Goal: Information Seeking & Learning: Compare options

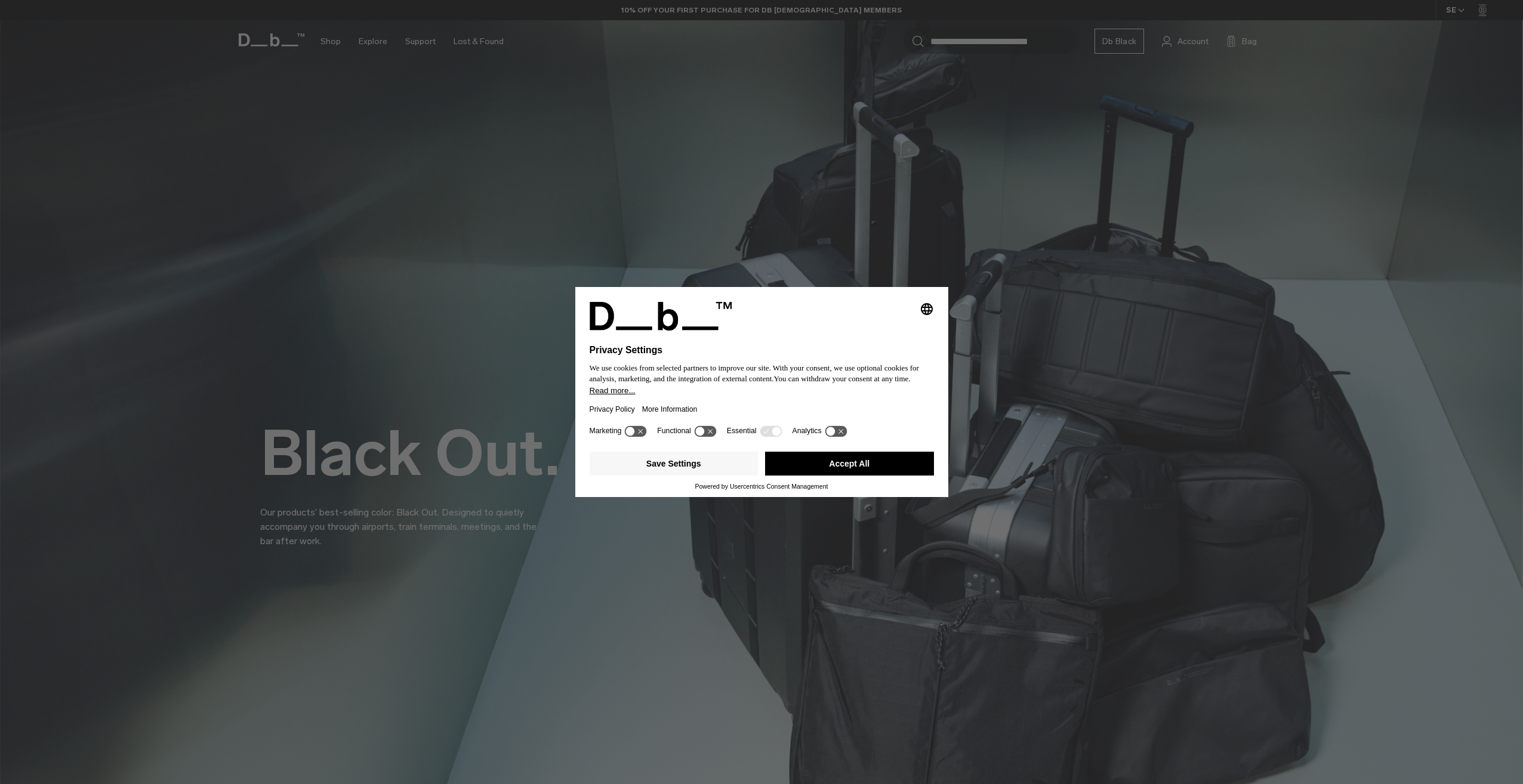
click at [856, 465] on button "Accept All" at bounding box center [849, 463] width 169 height 24
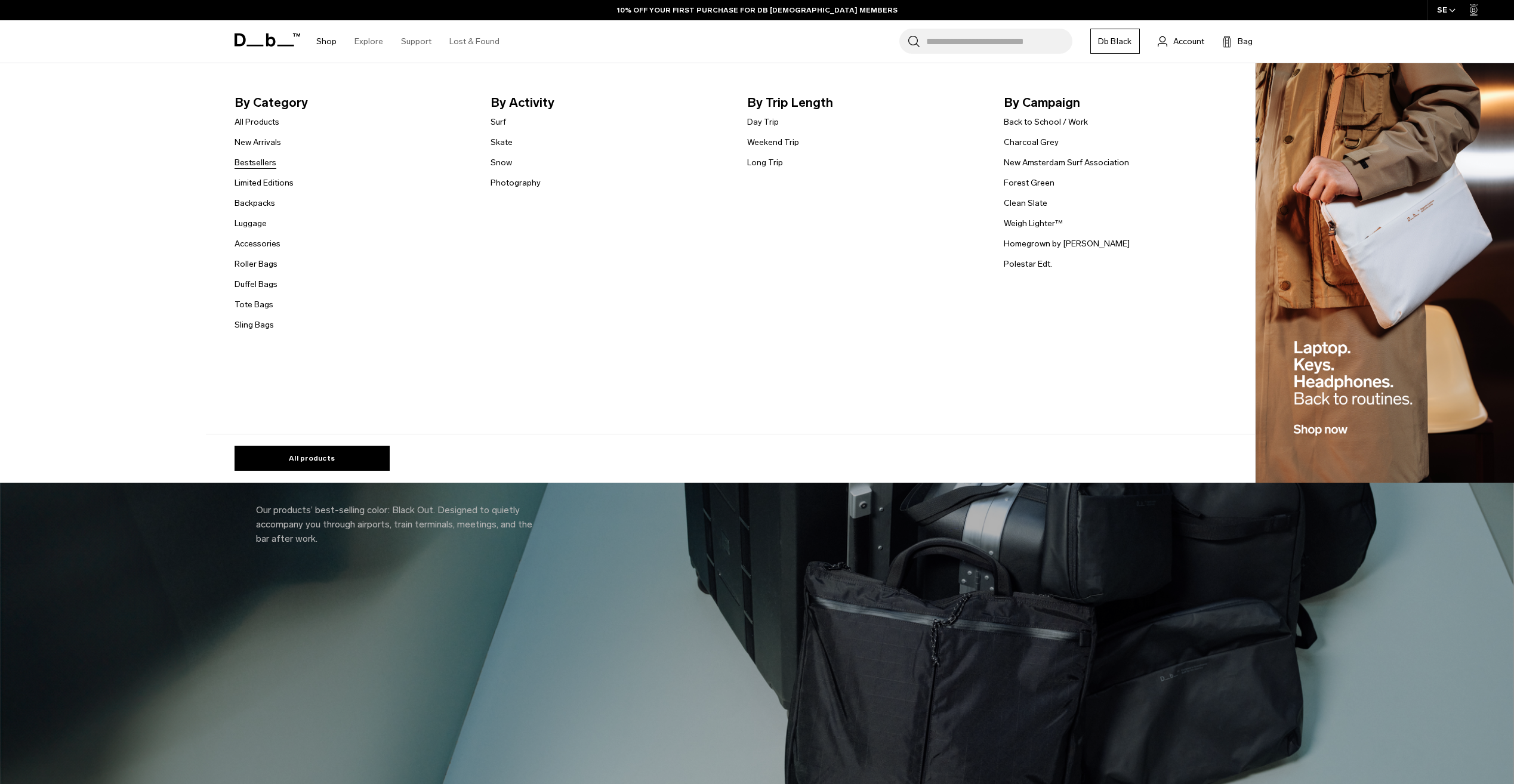
click at [268, 160] on link "Bestsellers" at bounding box center [256, 163] width 41 height 12
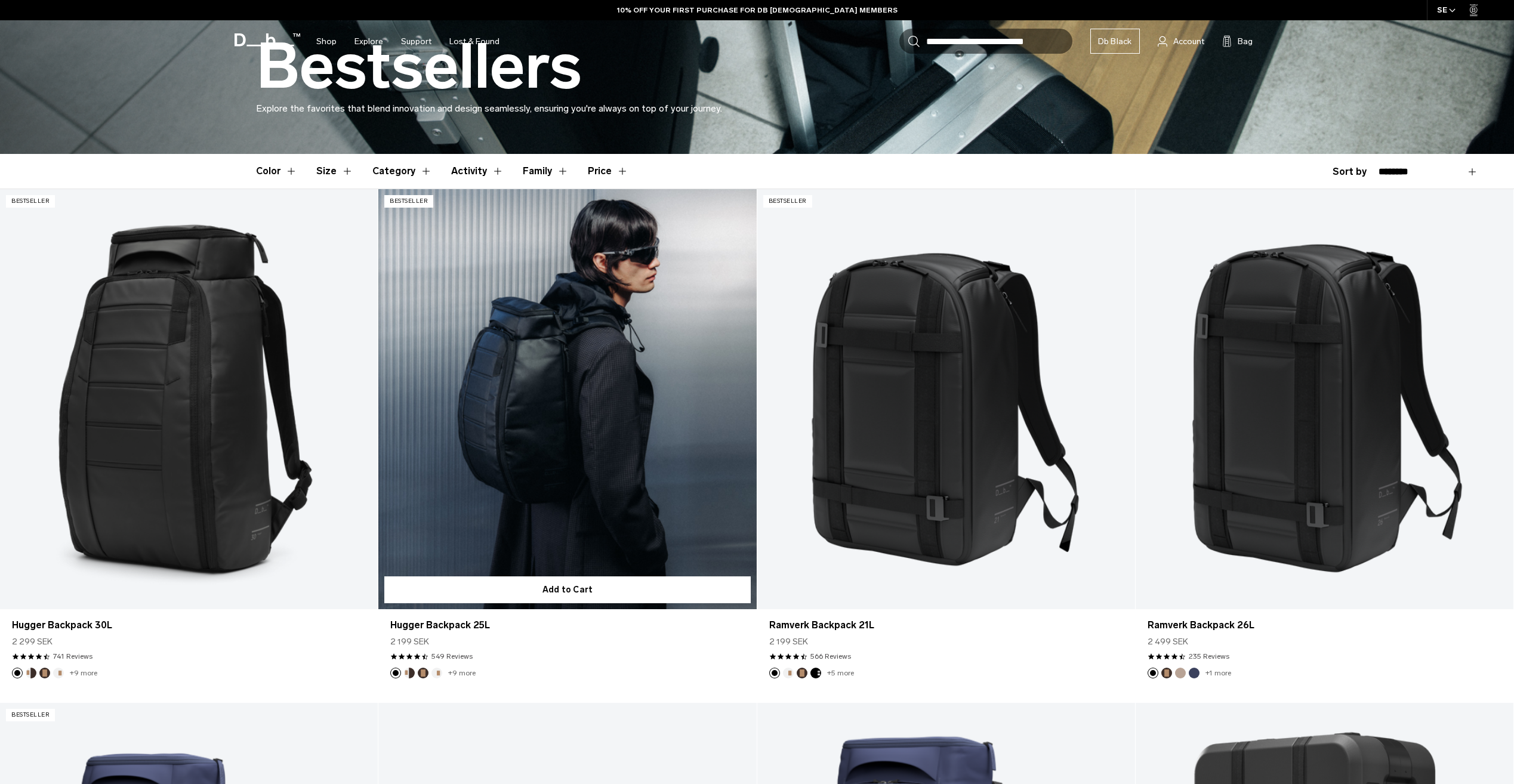
scroll to position [239, 0]
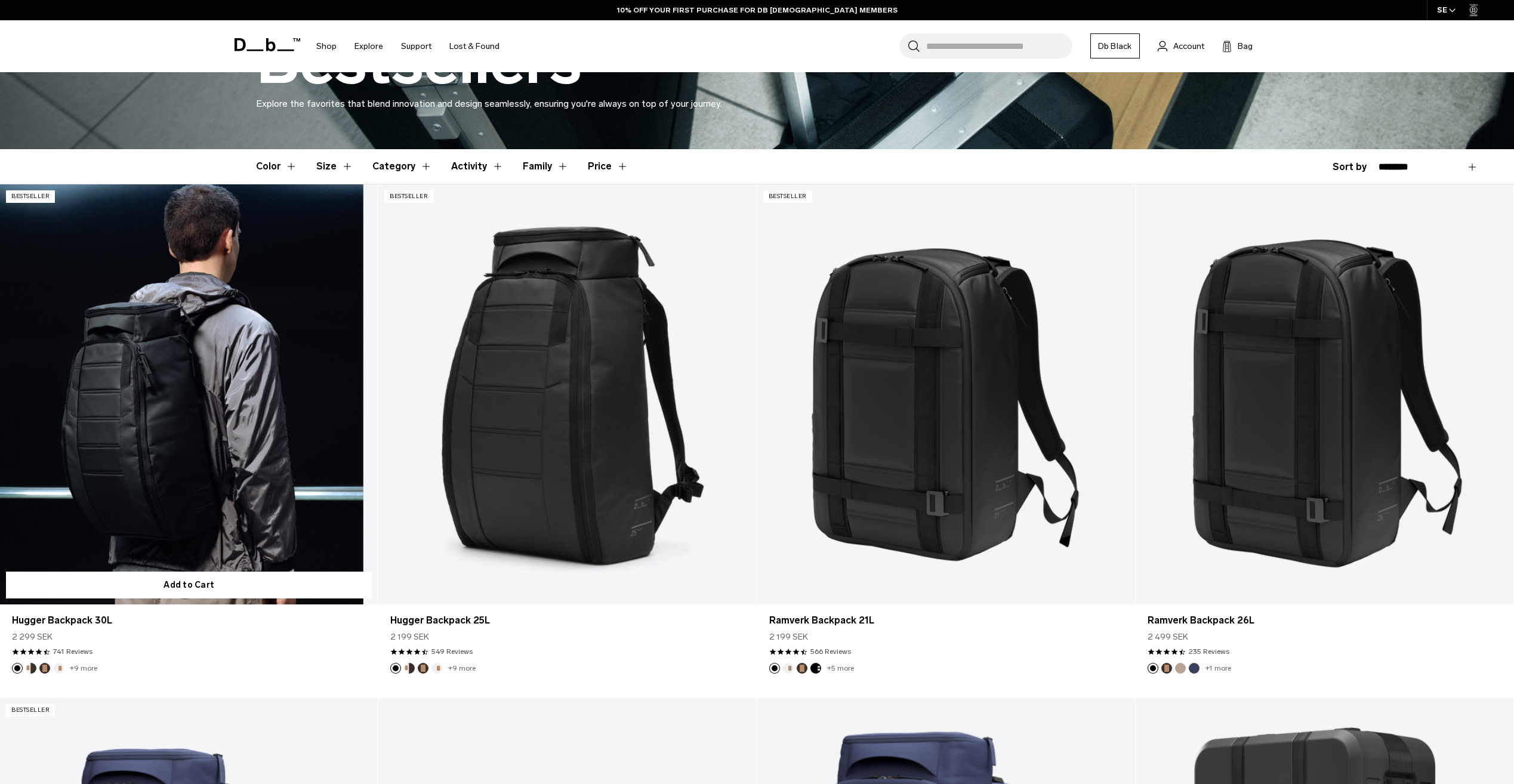
click at [235, 405] on link "Hugger Backpack 30L" at bounding box center [189, 394] width 378 height 420
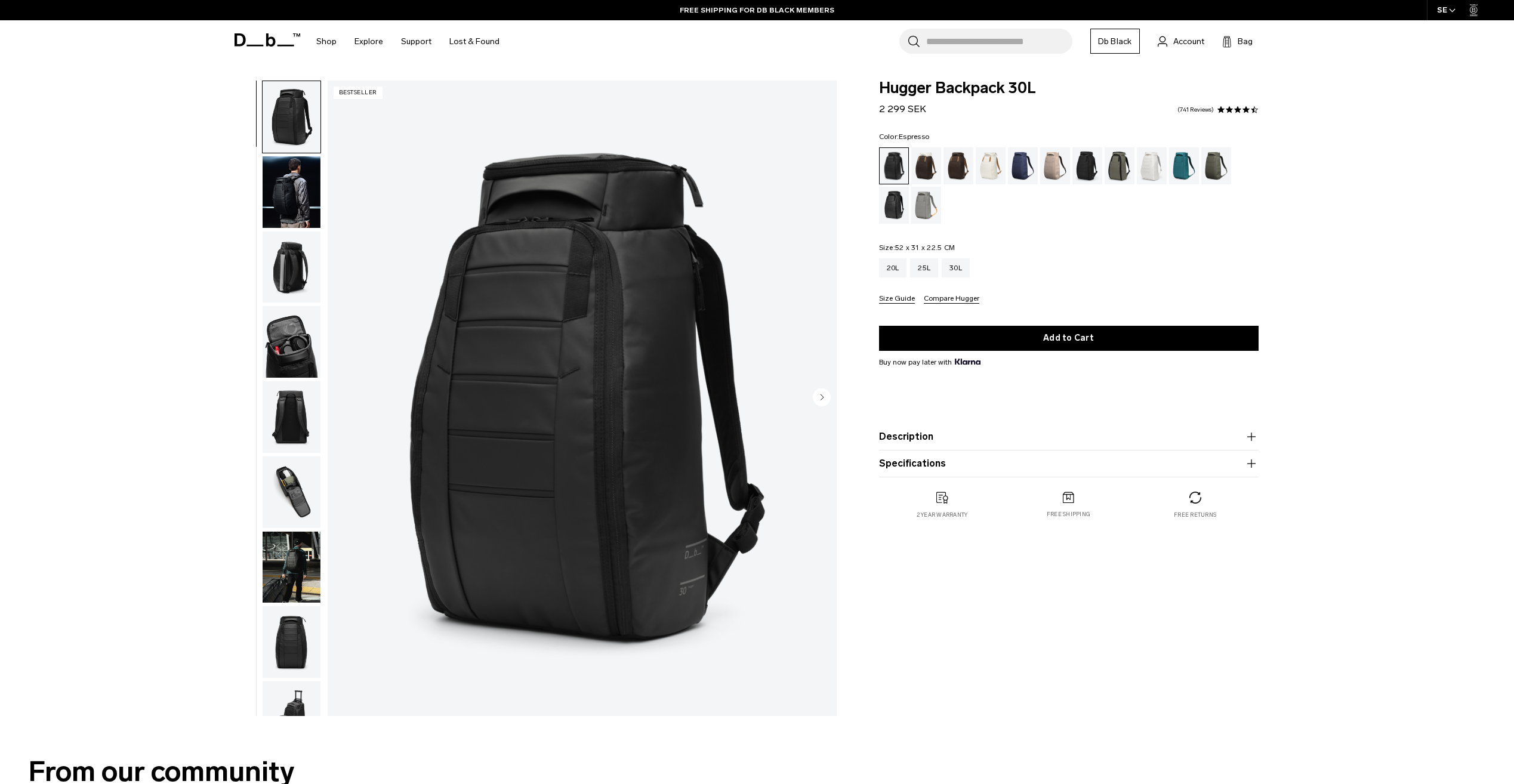
click at [946, 171] on div "Espresso" at bounding box center [959, 166] width 31 height 37
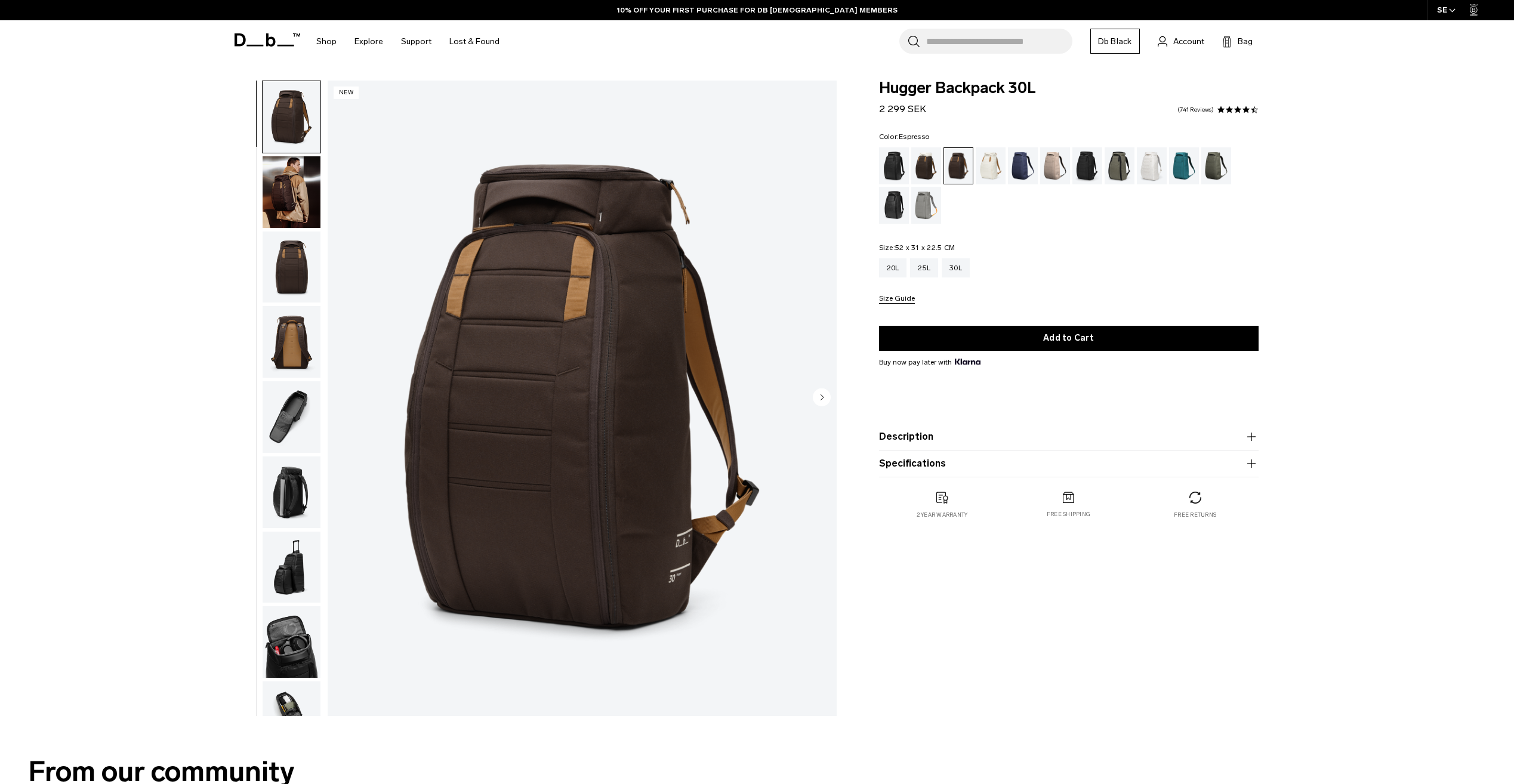
click at [289, 196] on img "button" at bounding box center [291, 192] width 58 height 71
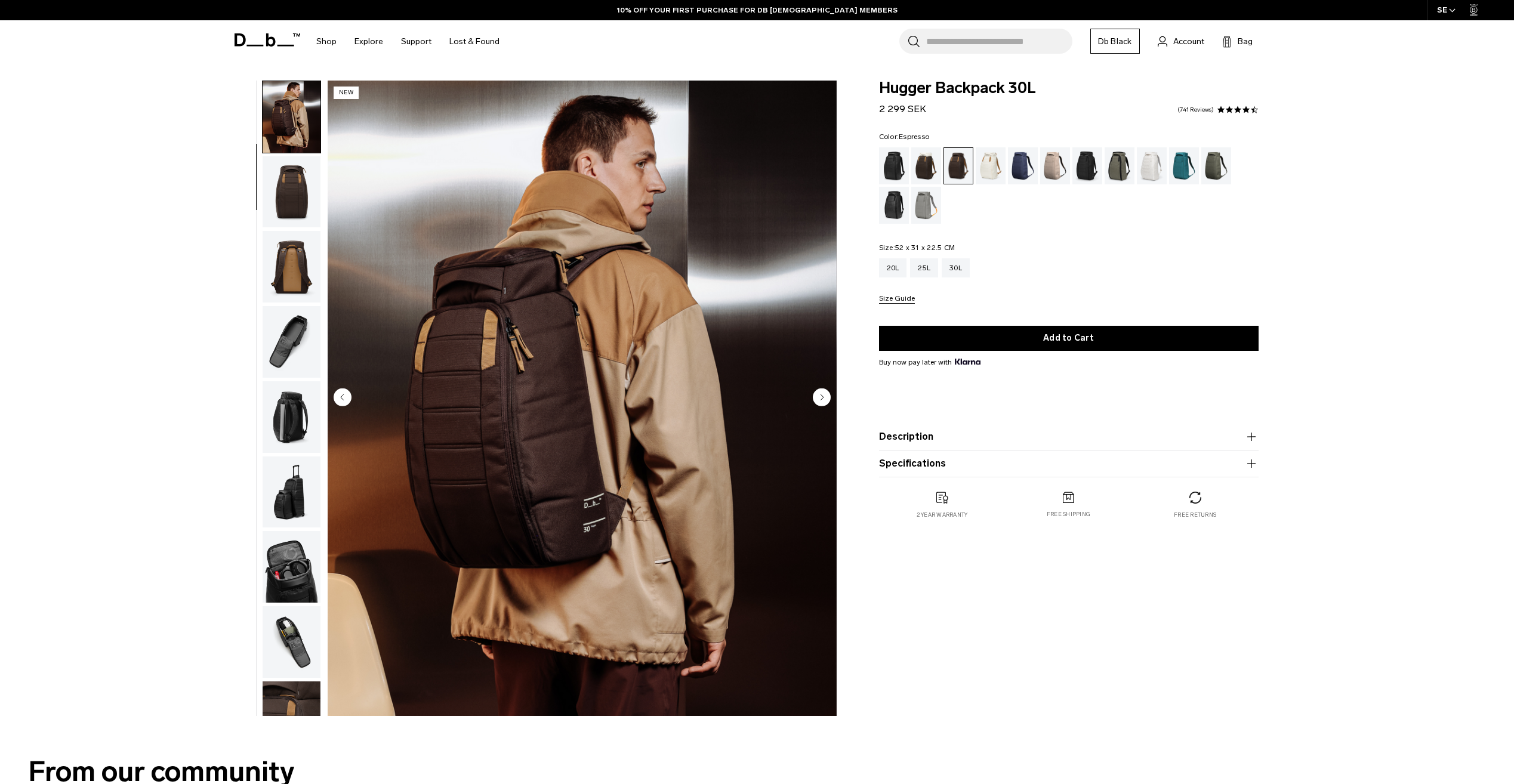
click at [294, 284] on img "button" at bounding box center [291, 266] width 58 height 71
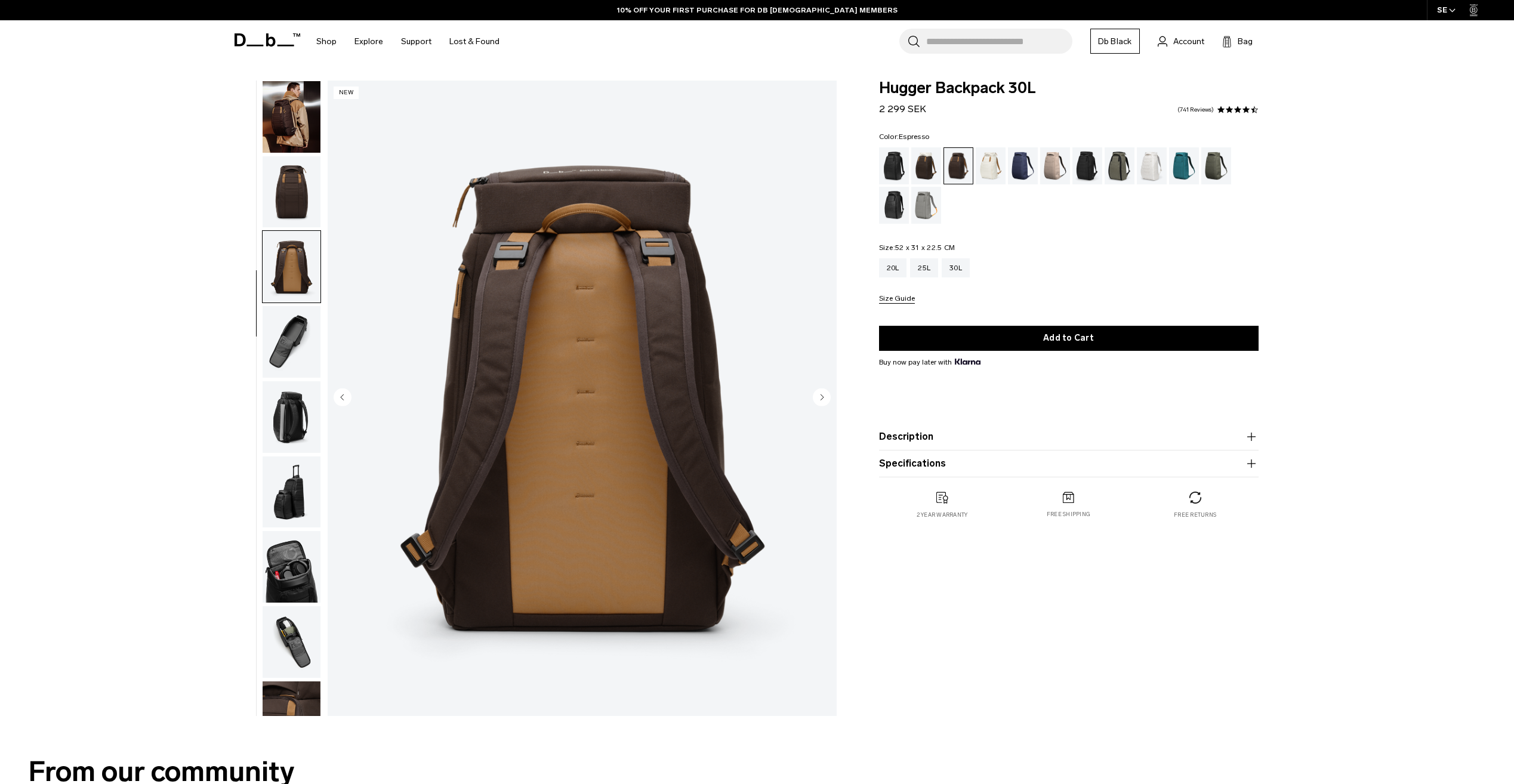
scroll to position [113, 0]
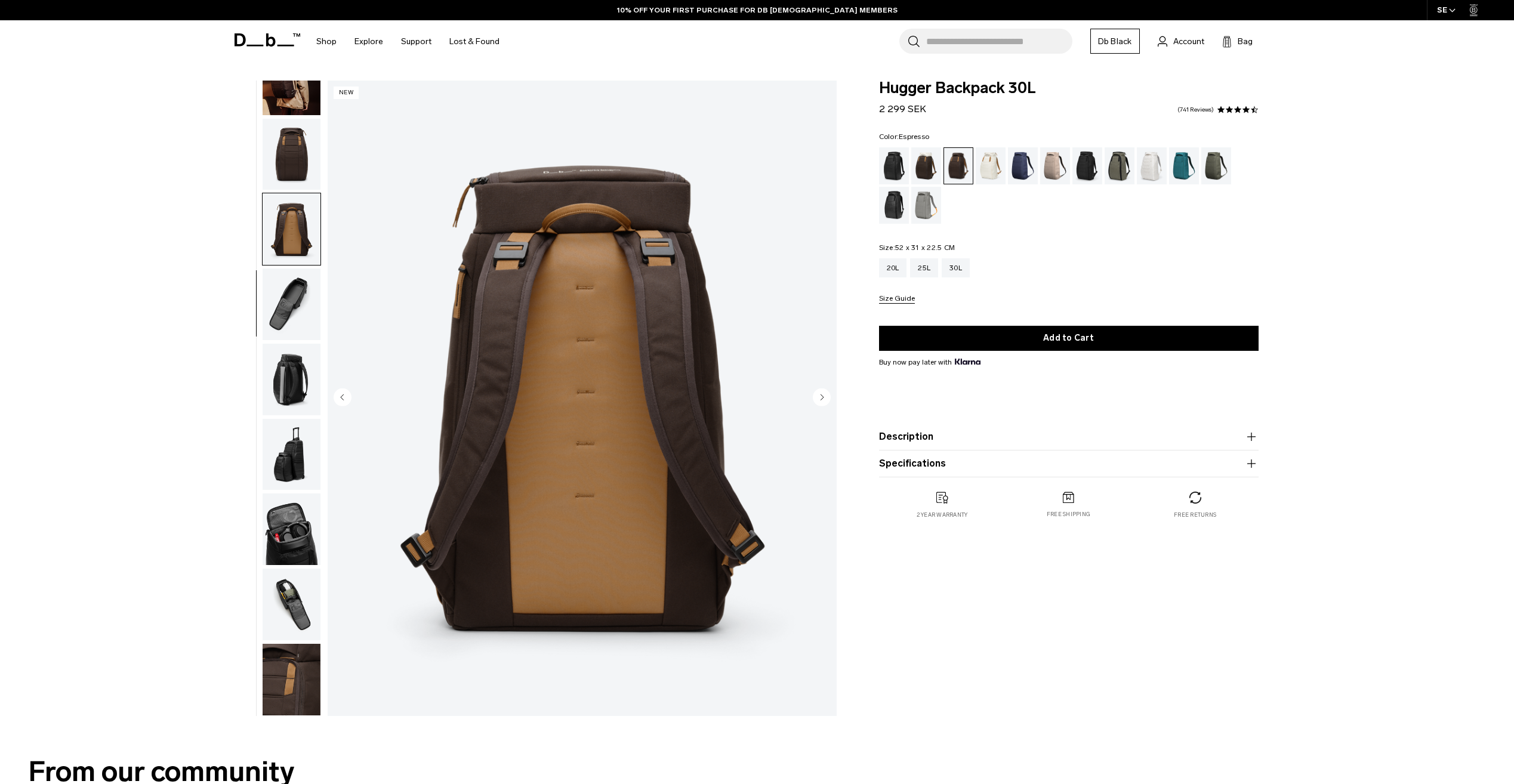
click at [294, 286] on img "button" at bounding box center [291, 304] width 58 height 71
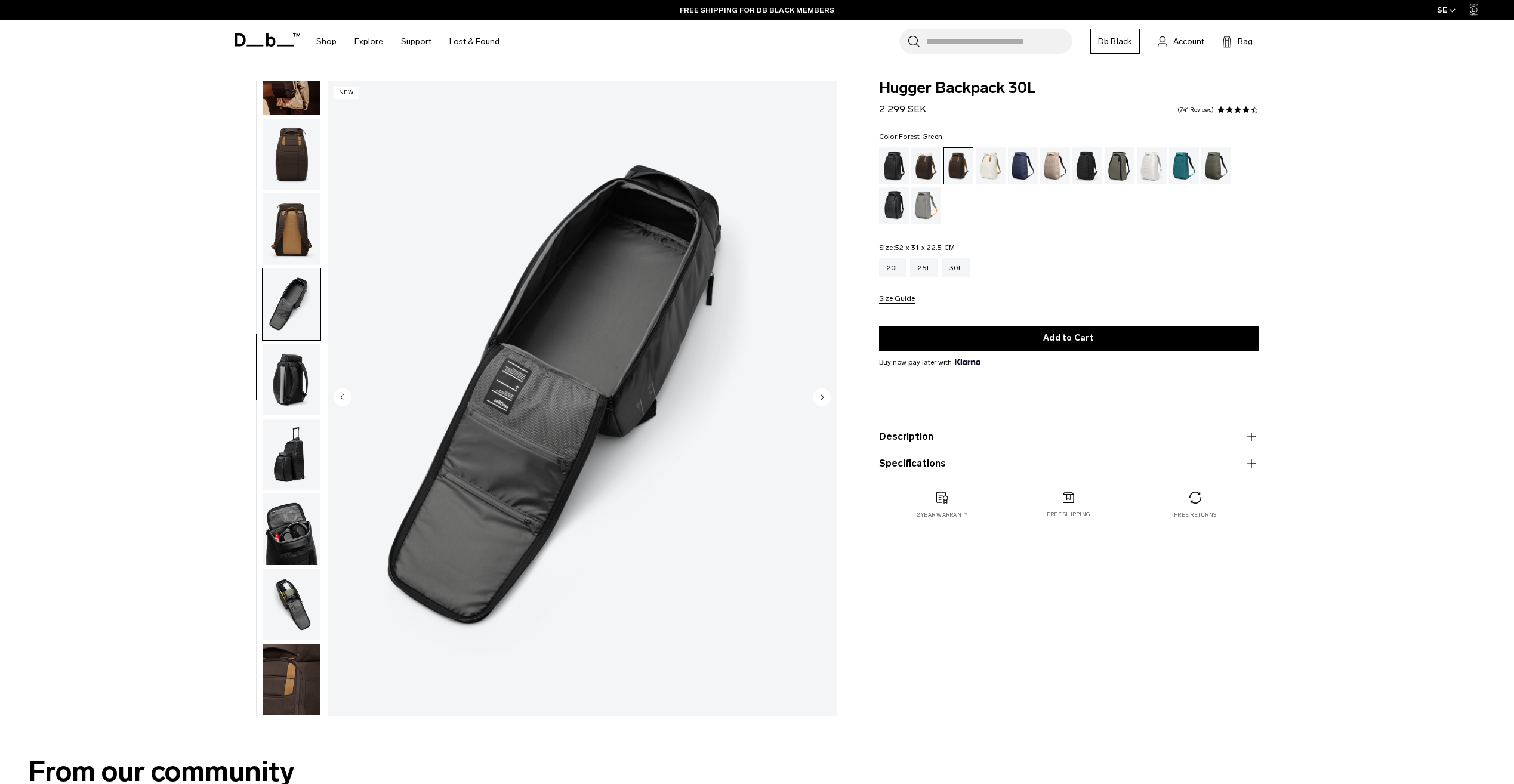
click at [1129, 167] on div "Forest Green" at bounding box center [1120, 166] width 31 height 37
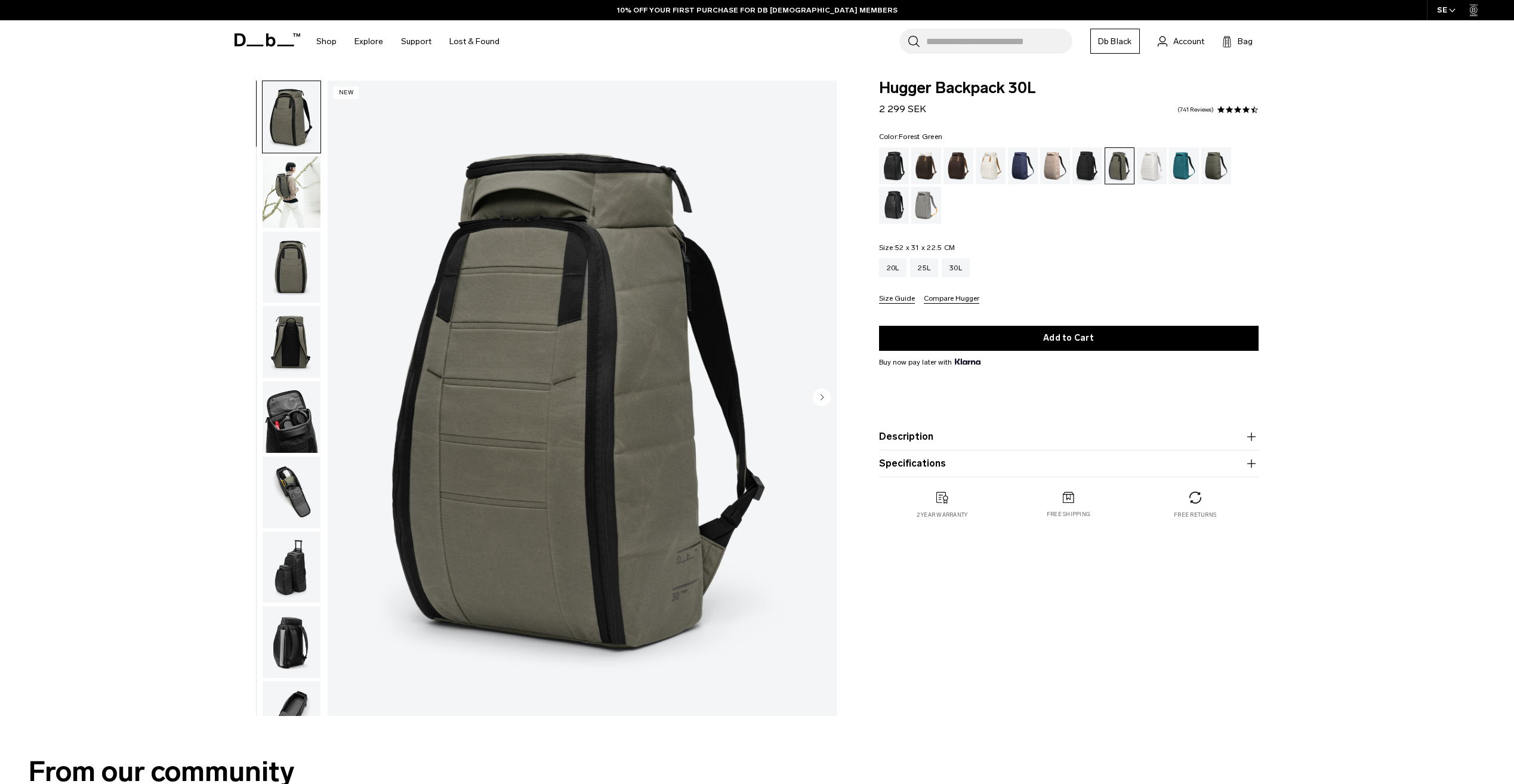
click at [293, 362] on img "button" at bounding box center [291, 341] width 58 height 71
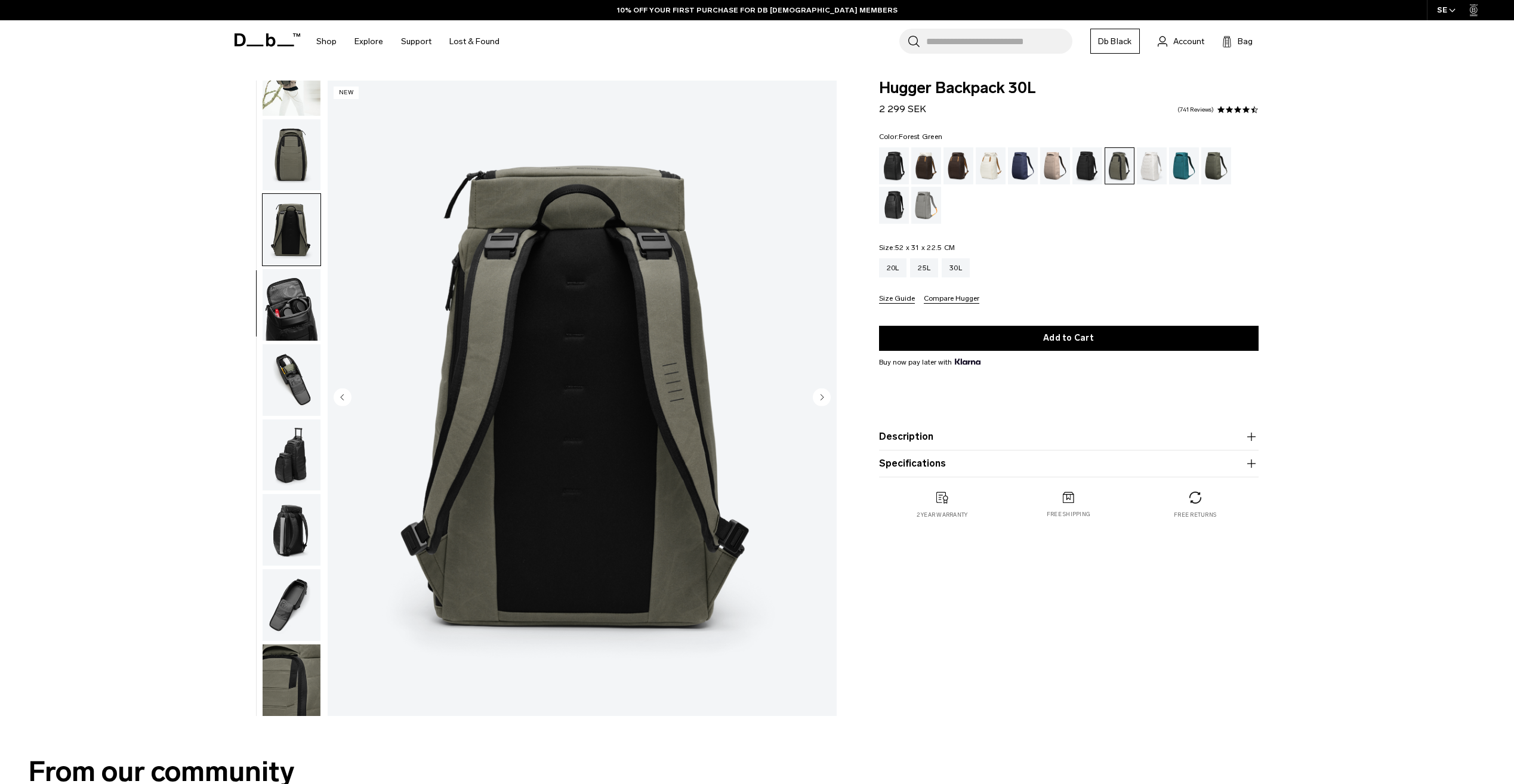
scroll to position [113, 0]
click at [286, 150] on img "button" at bounding box center [291, 154] width 58 height 71
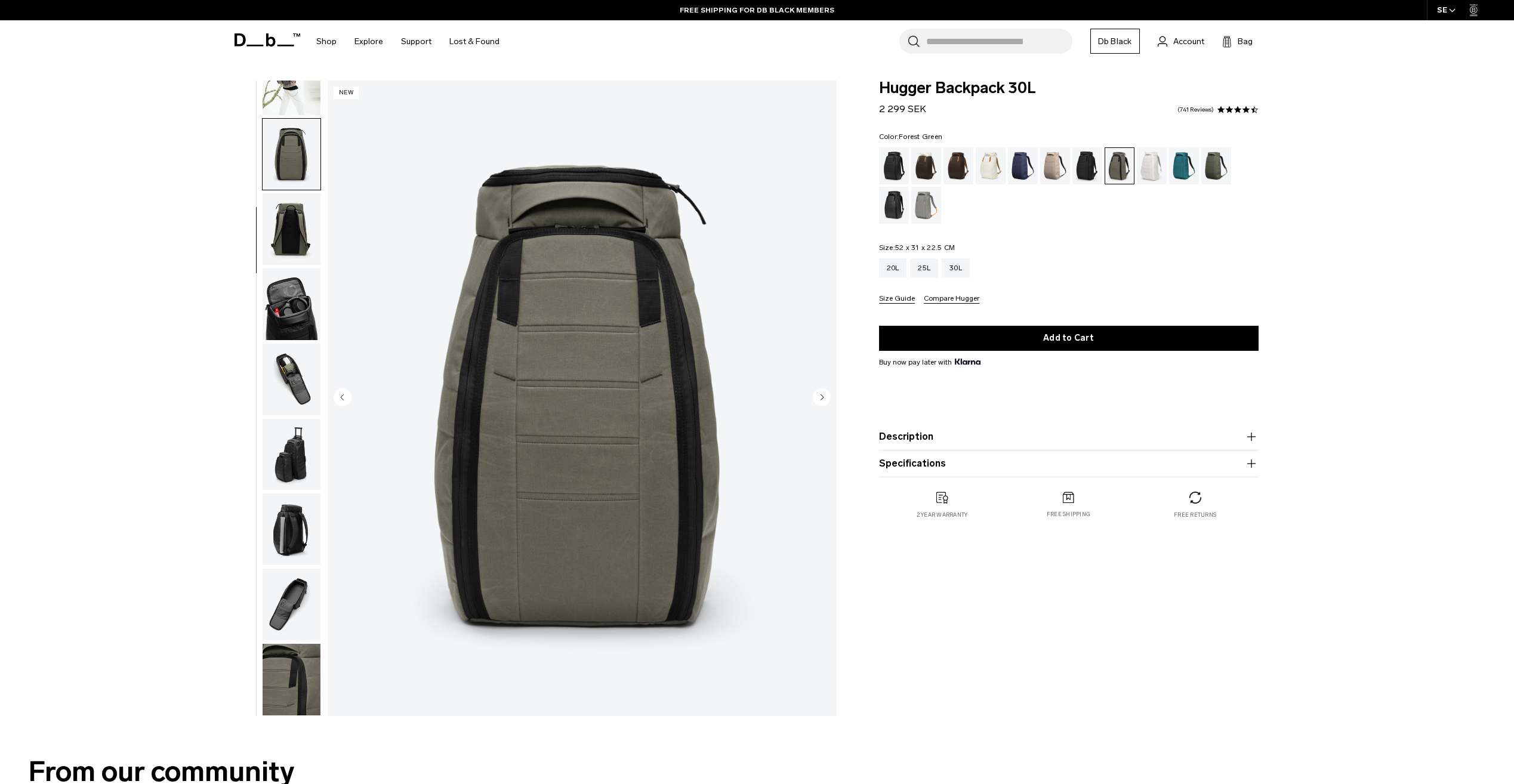
click at [277, 397] on img "button" at bounding box center [291, 379] width 58 height 71
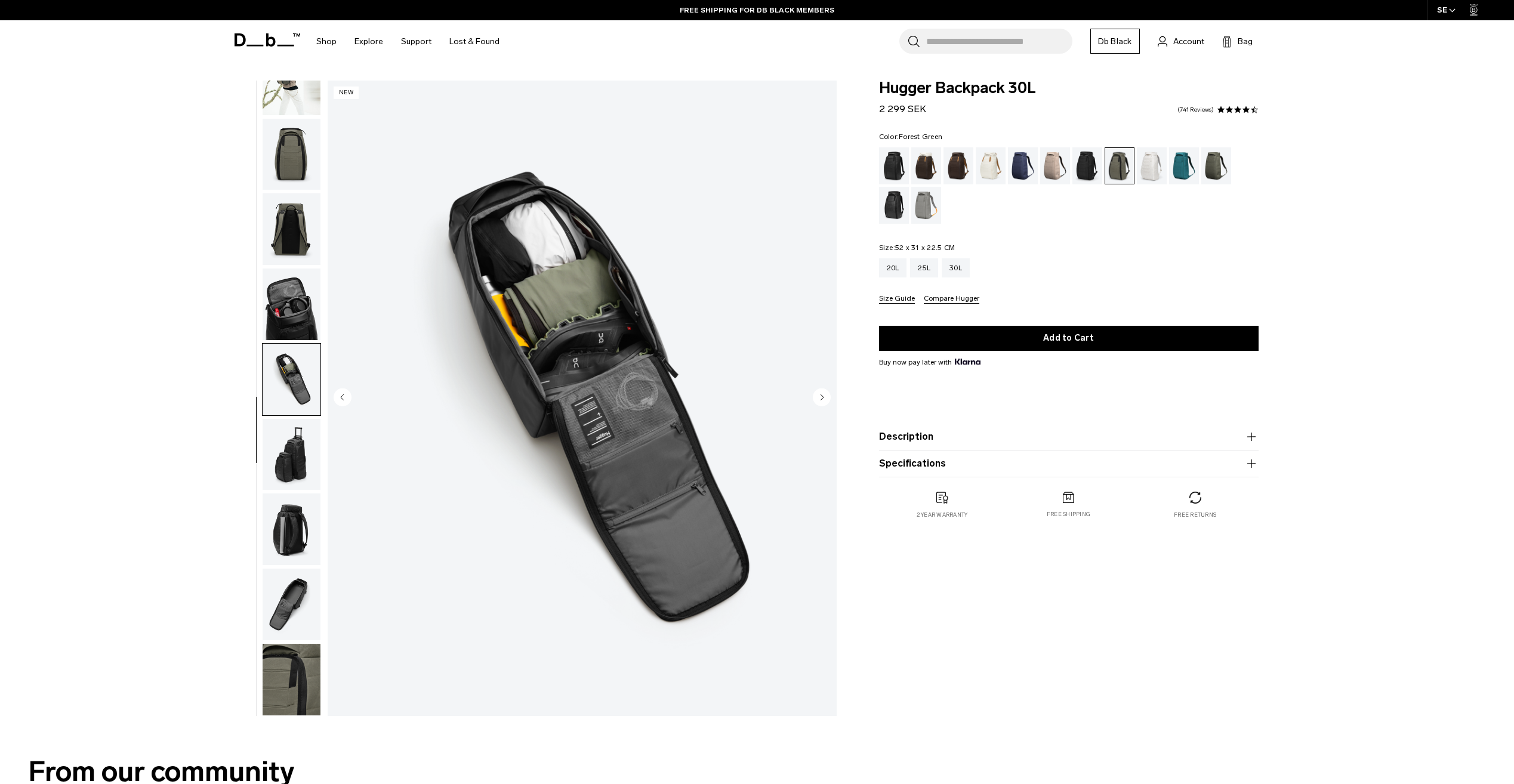
click at [297, 611] on img "button" at bounding box center [291, 604] width 58 height 71
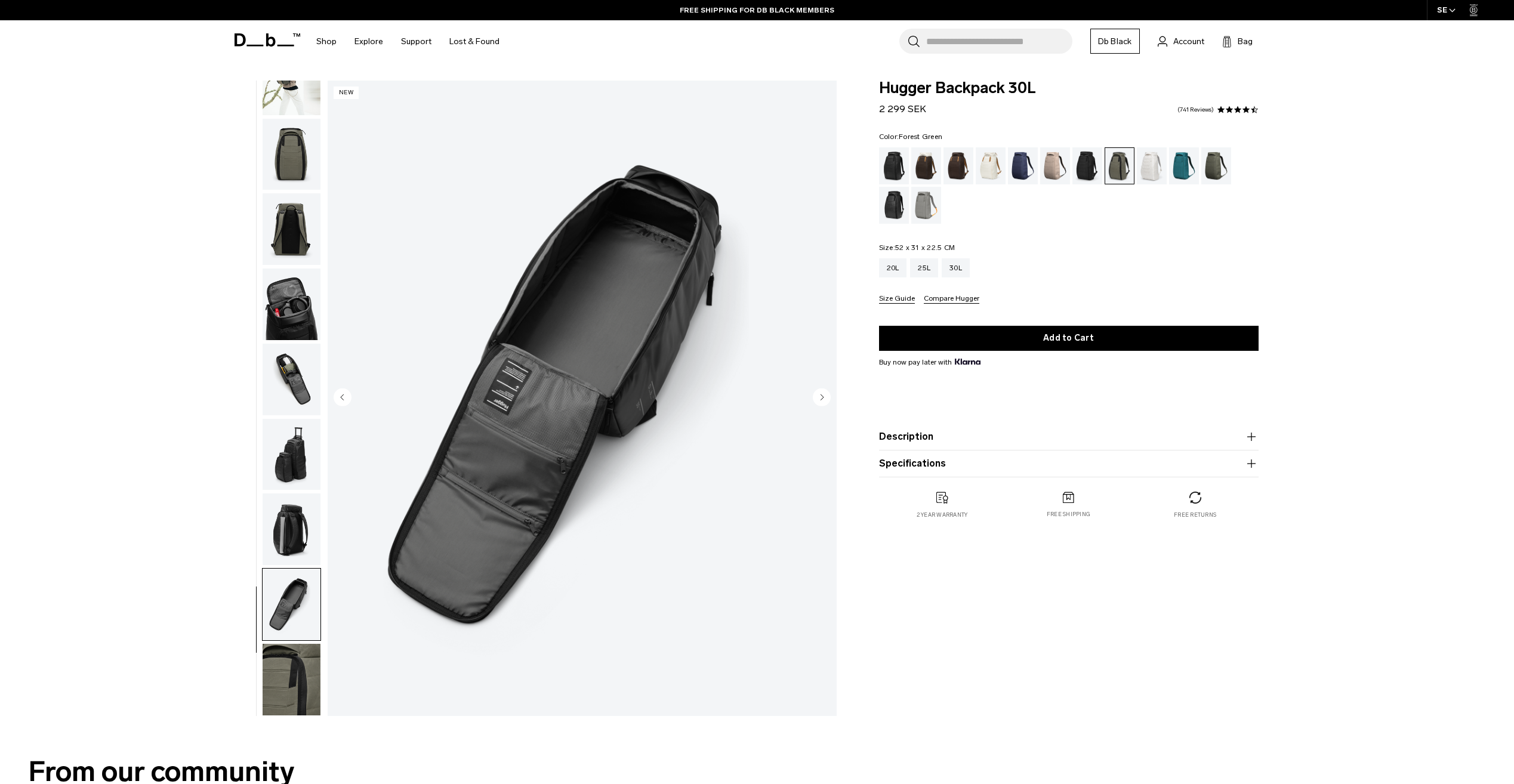
click at [300, 675] on img "button" at bounding box center [291, 679] width 58 height 71
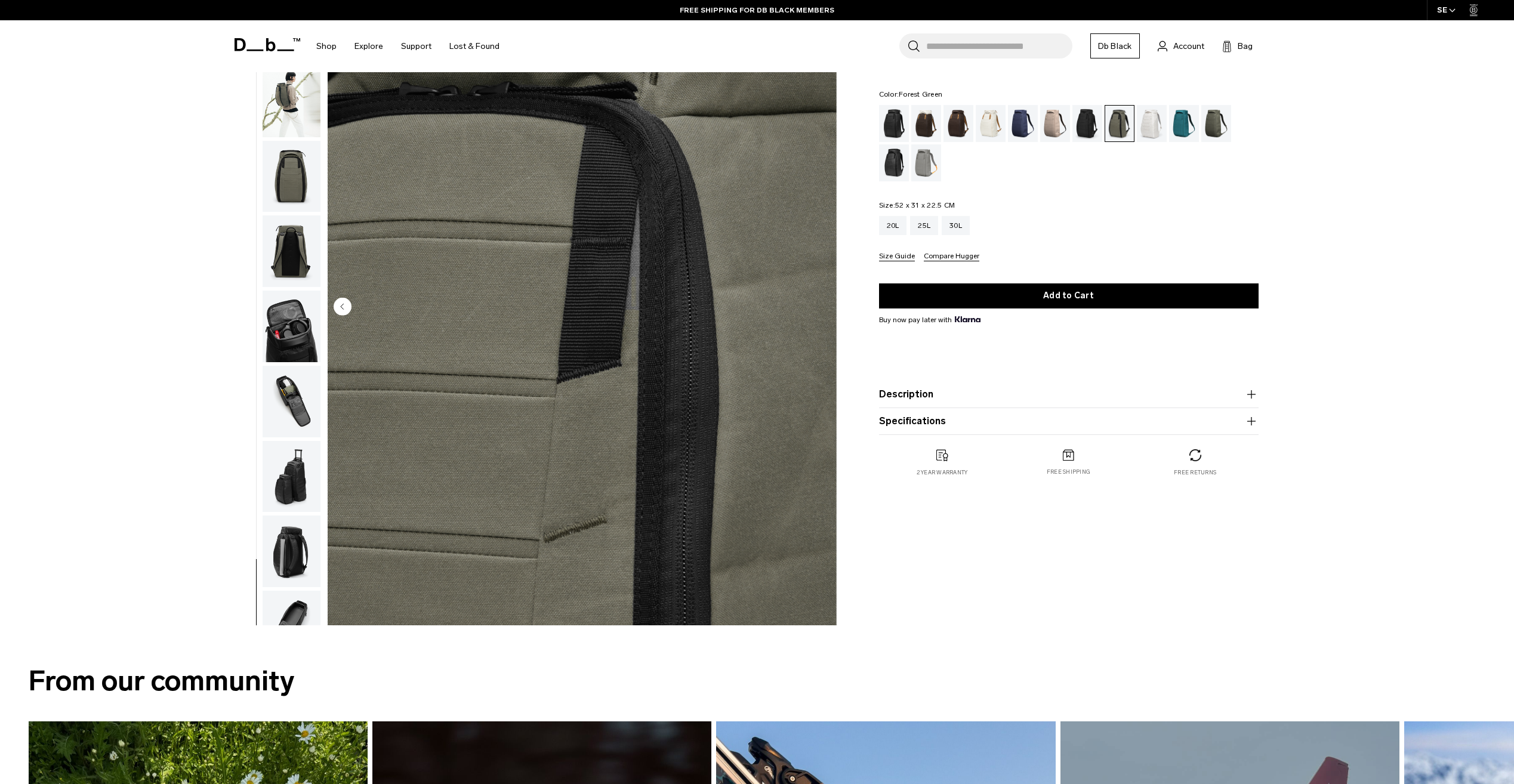
scroll to position [0, 0]
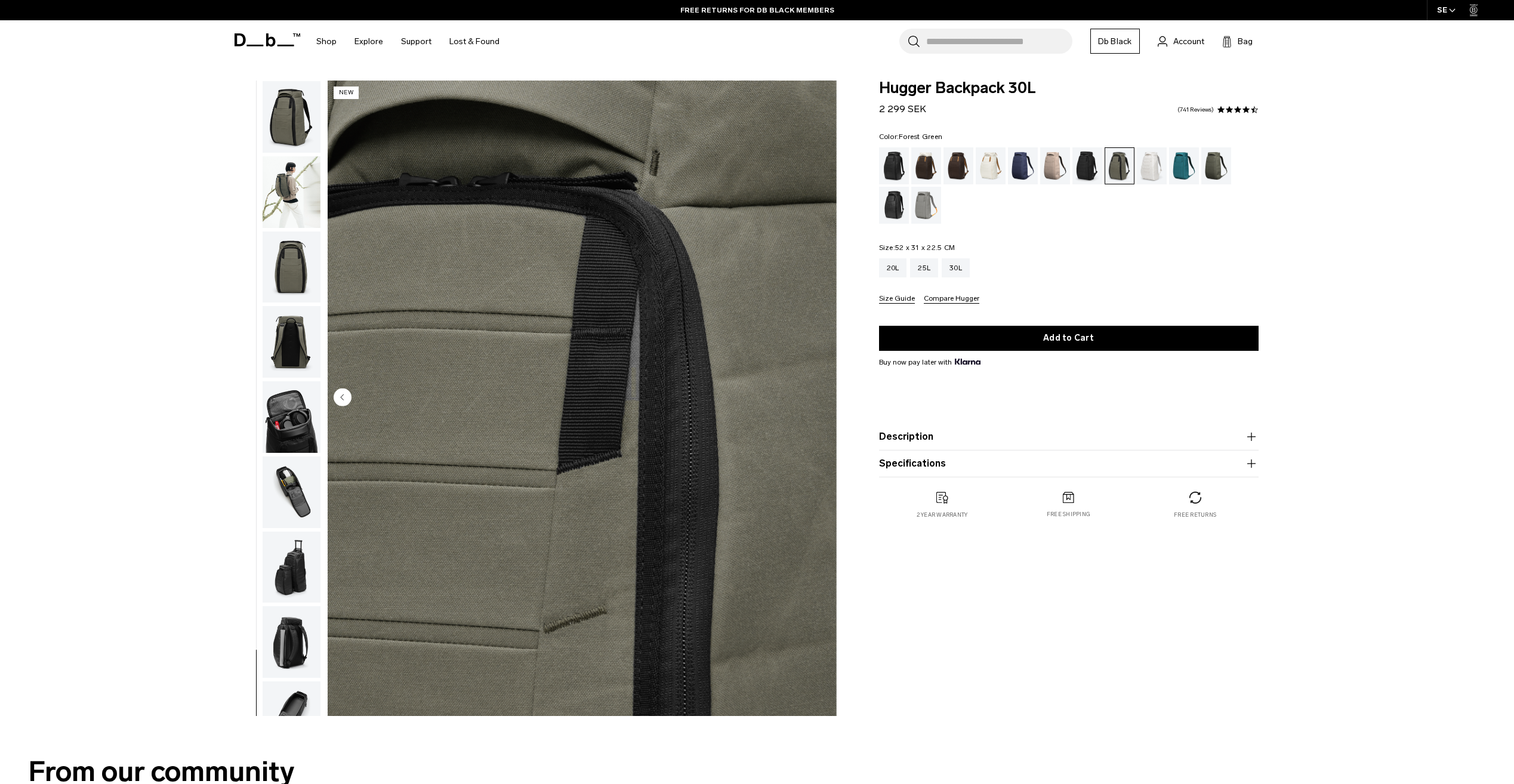
click at [306, 189] on img "button" at bounding box center [291, 192] width 58 height 71
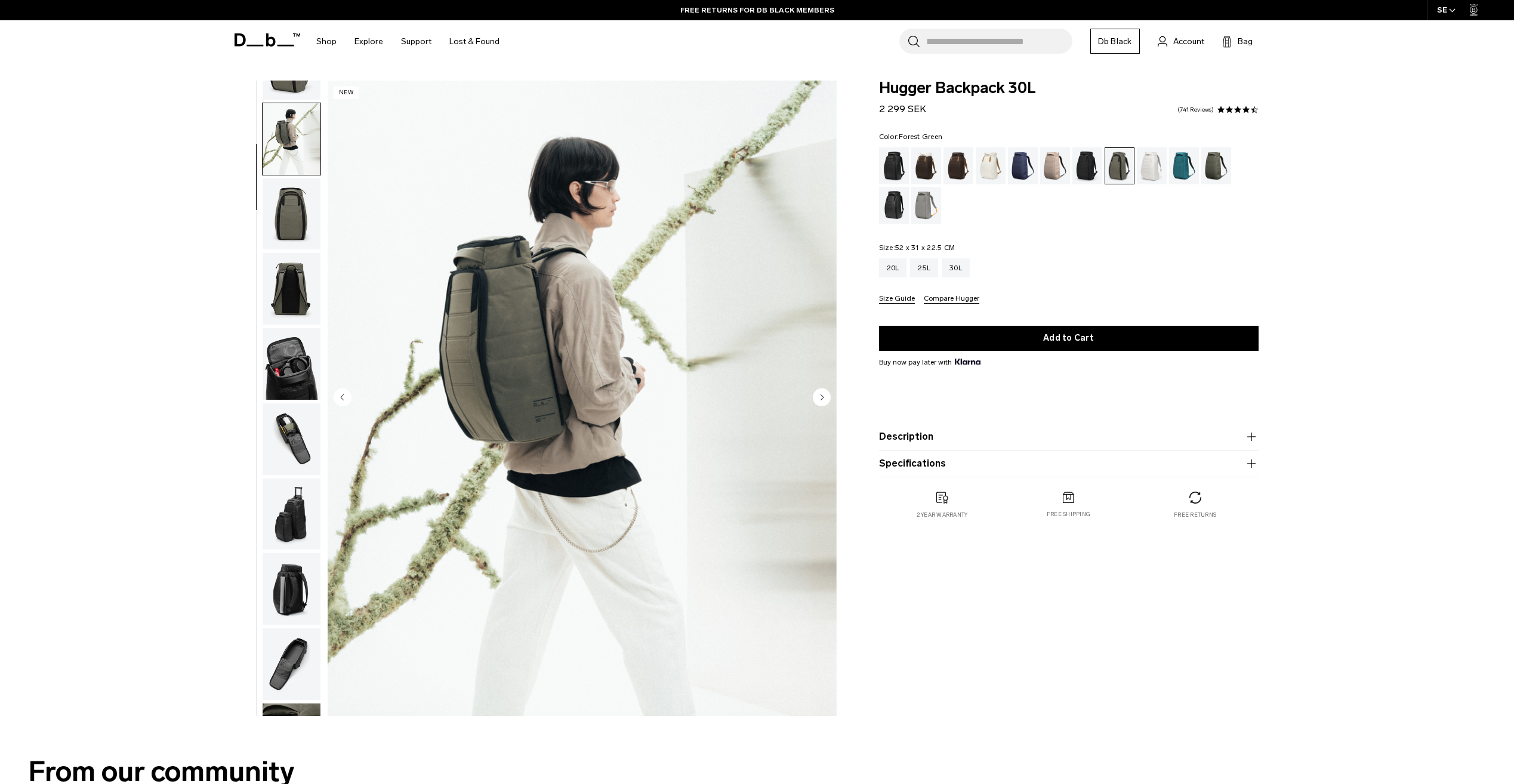
scroll to position [75, 0]
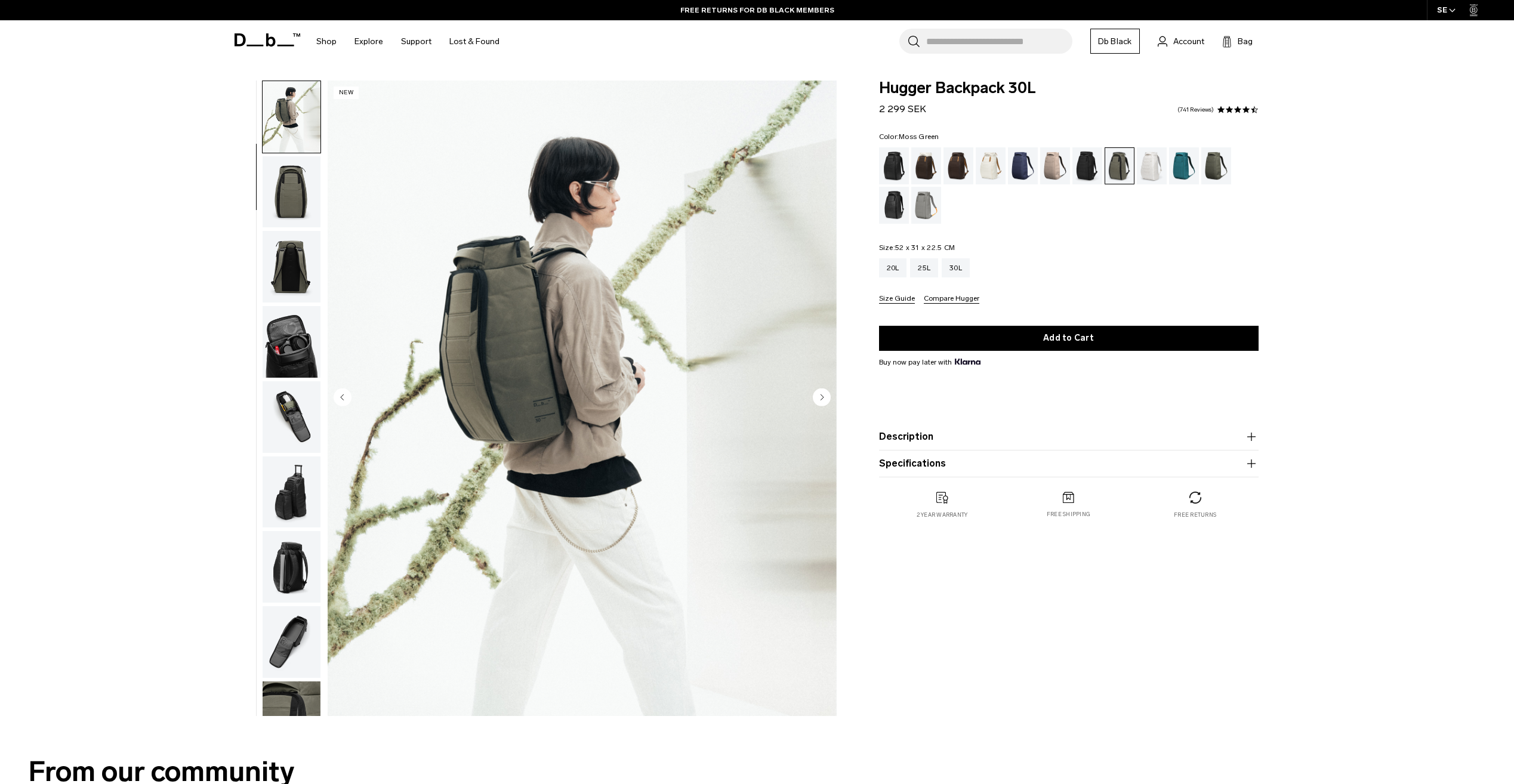
click at [1223, 170] on div "Moss Green" at bounding box center [1216, 166] width 31 height 37
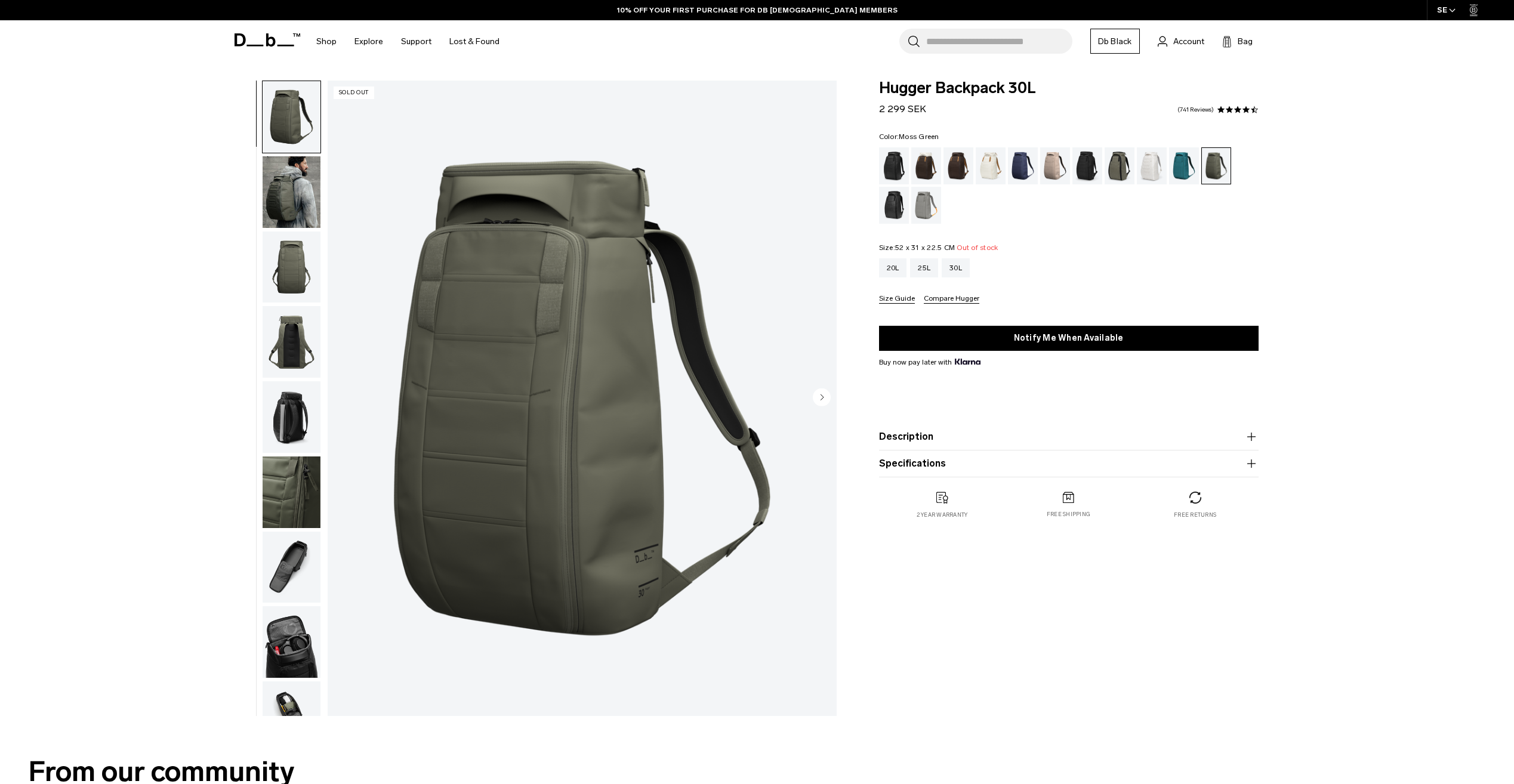
click at [298, 206] on img "button" at bounding box center [291, 192] width 58 height 71
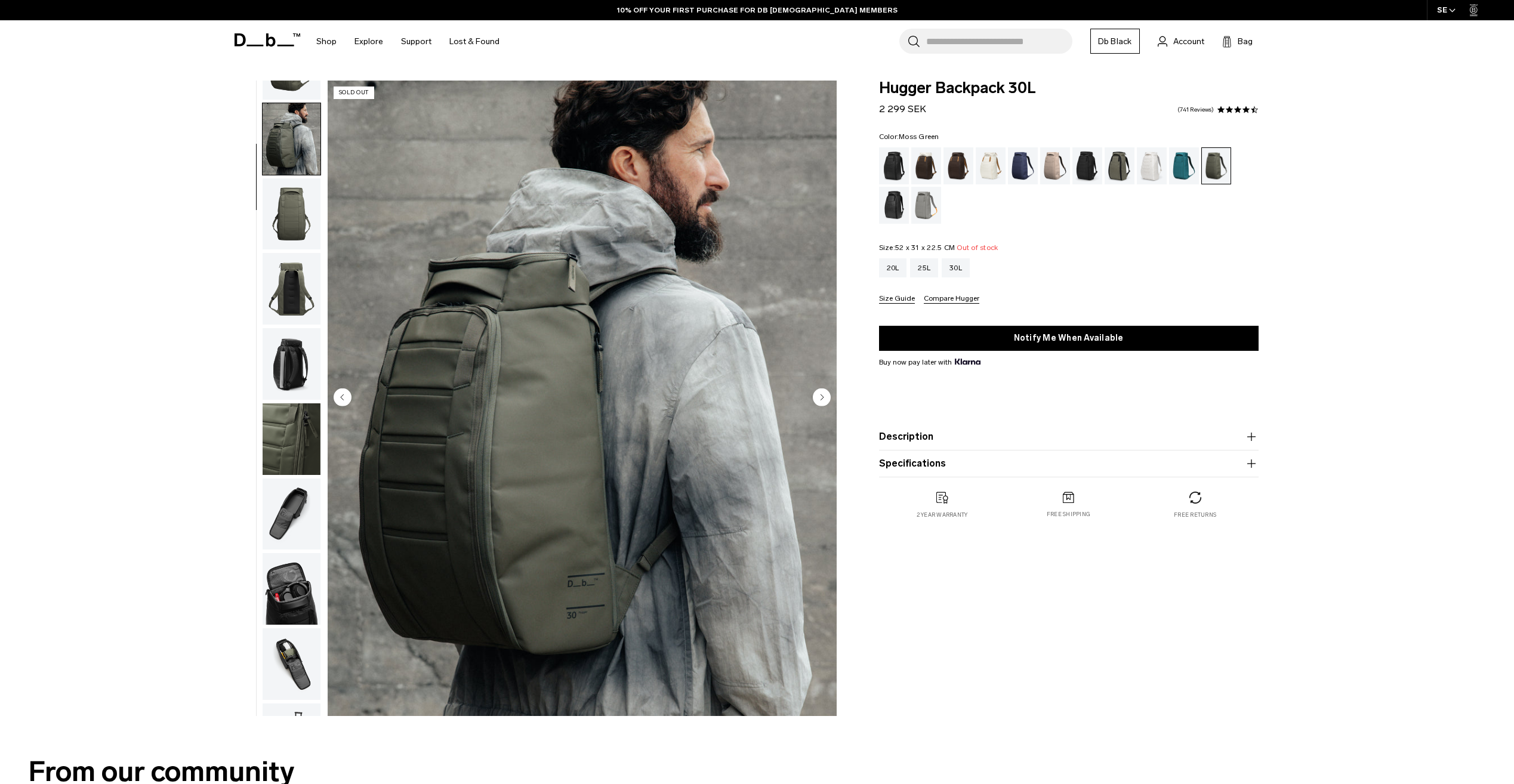
scroll to position [75, 0]
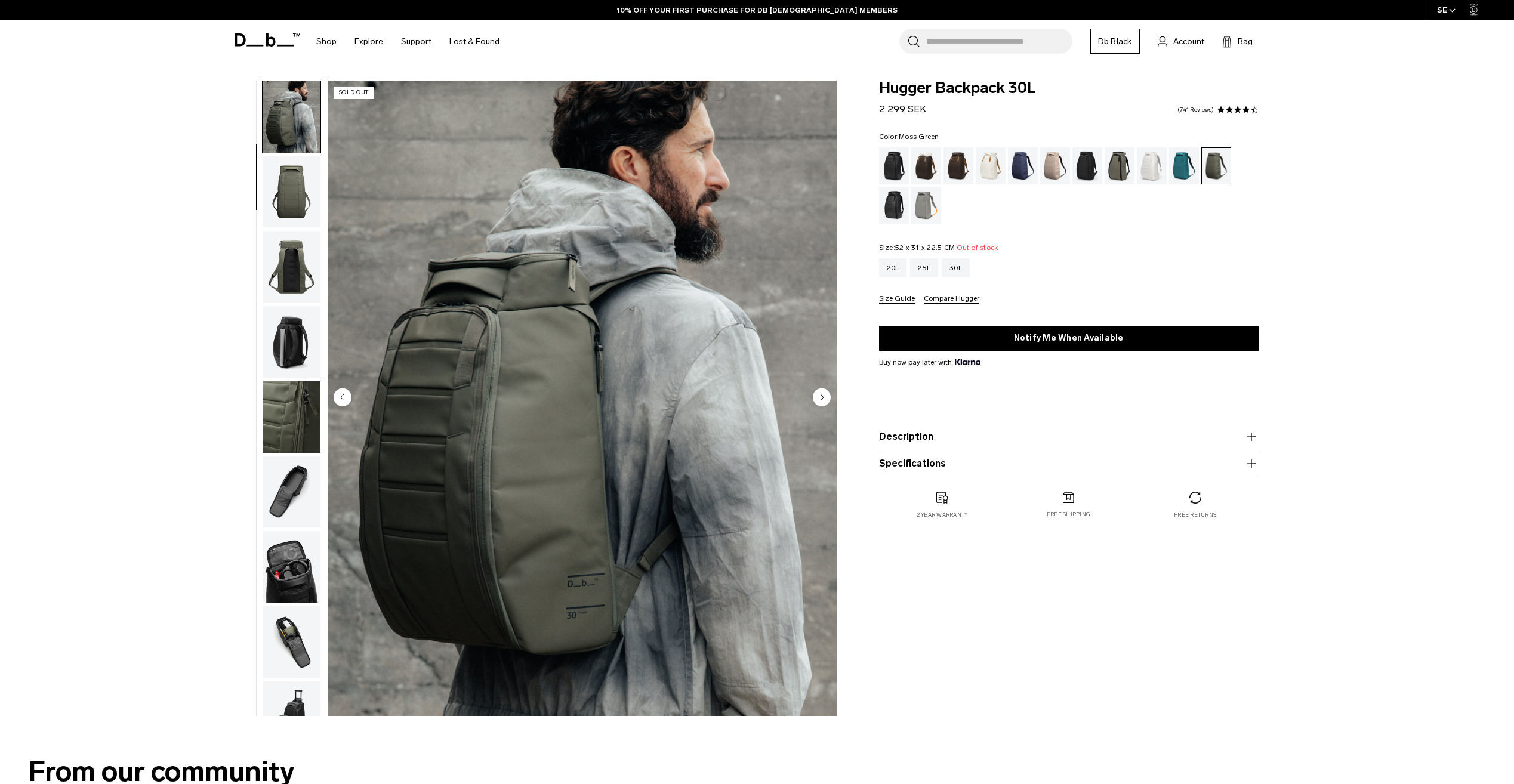
click at [295, 216] on img "button" at bounding box center [291, 192] width 58 height 71
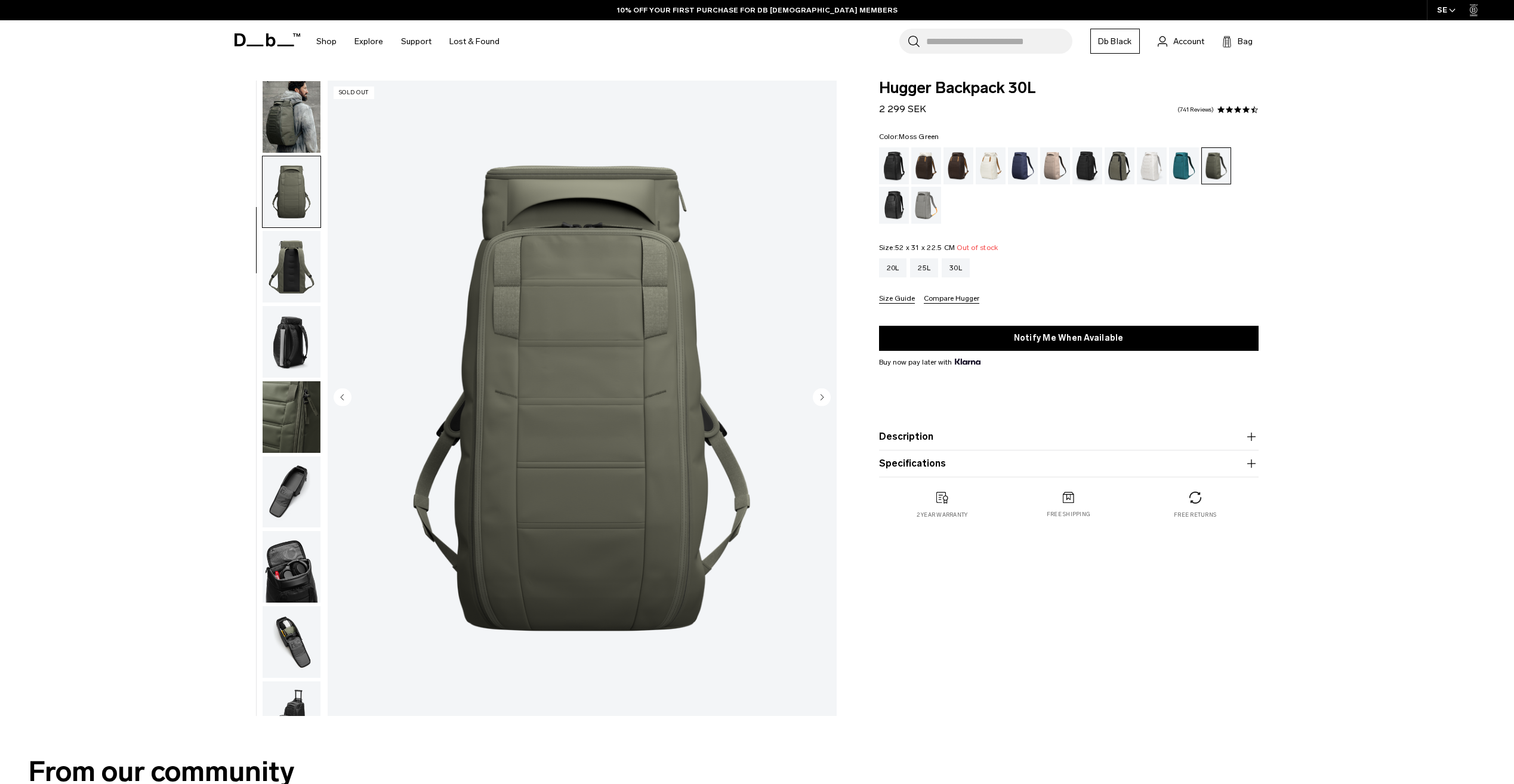
scroll to position [113, 0]
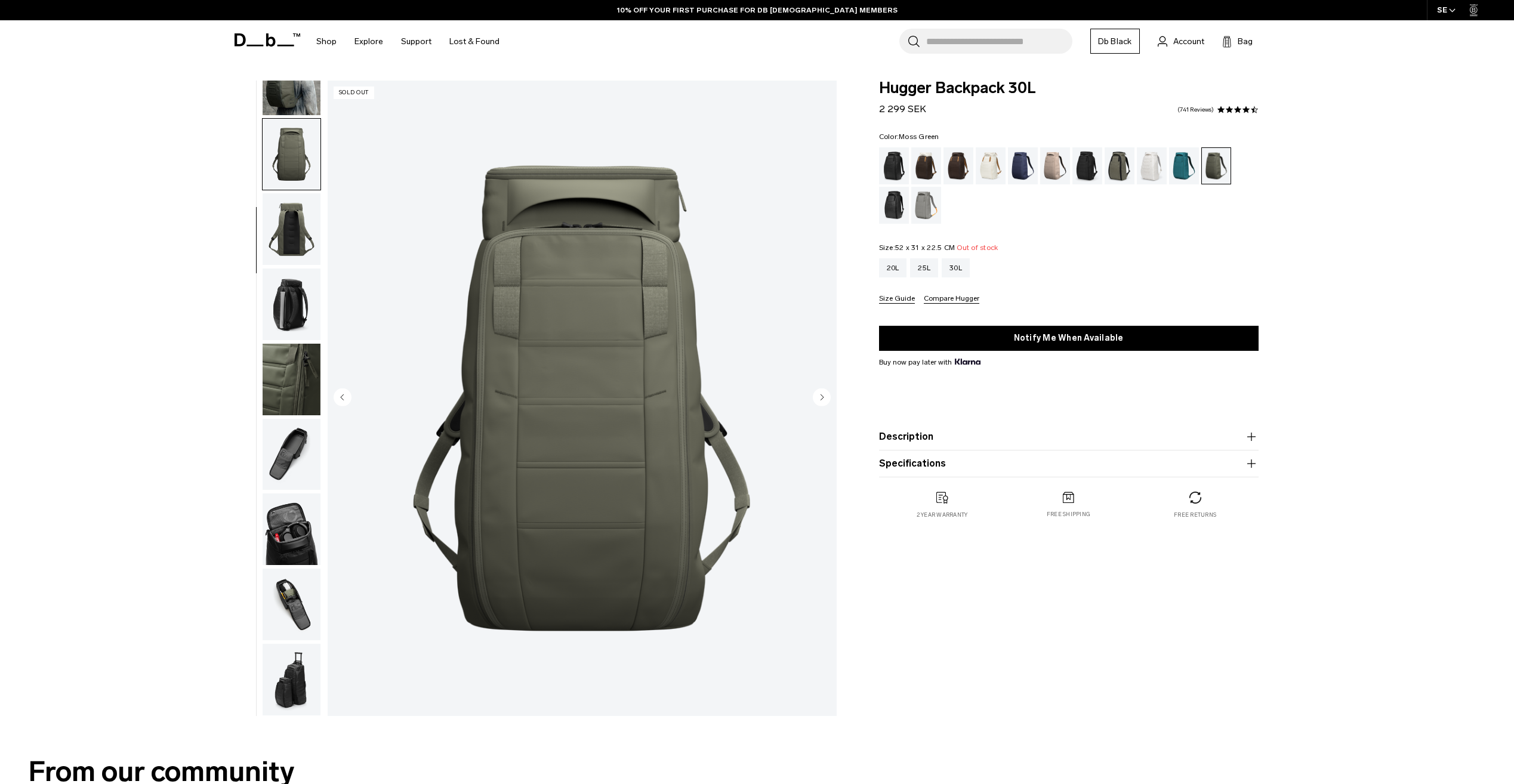
click at [295, 307] on img "button" at bounding box center [291, 304] width 58 height 71
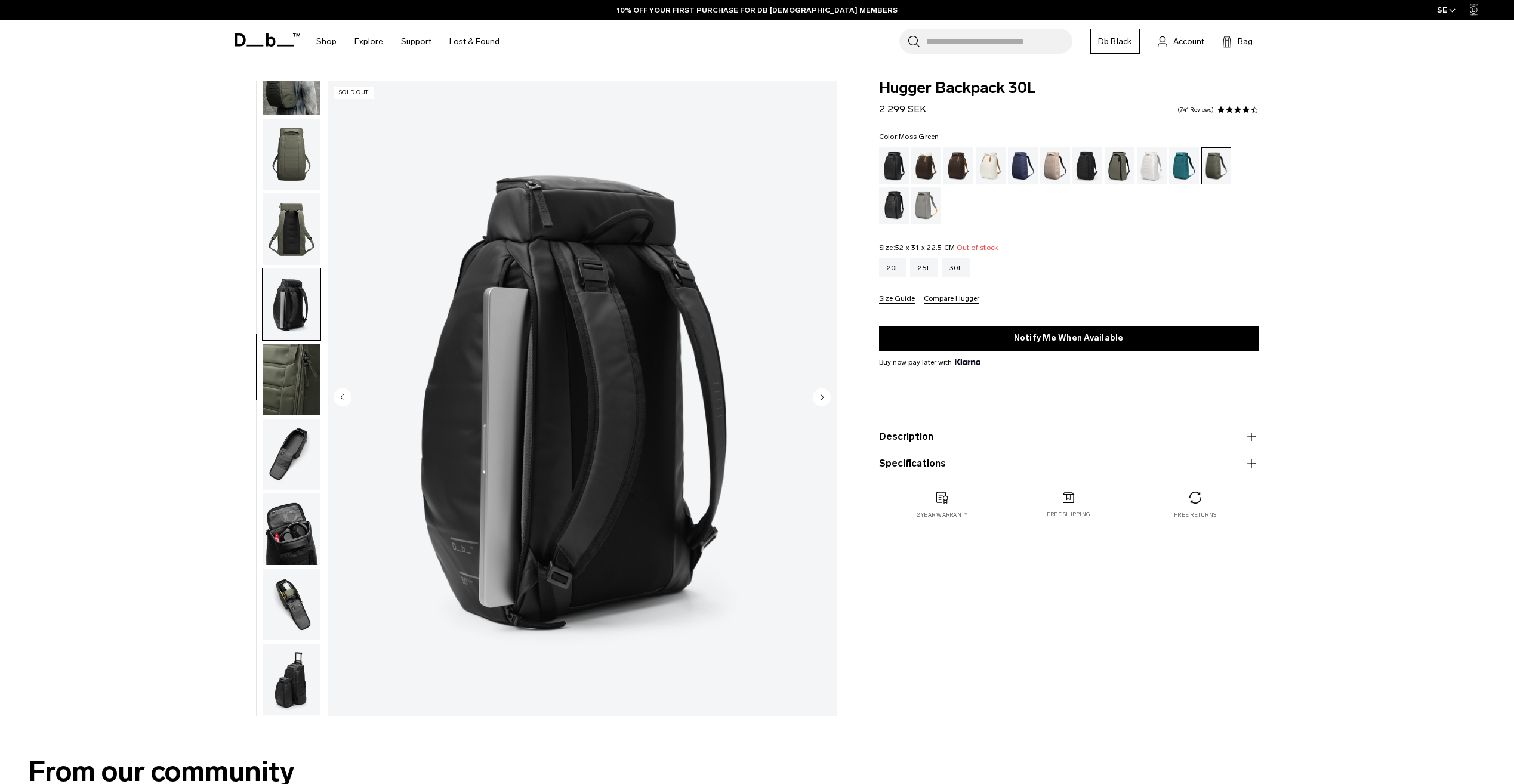
click at [282, 446] on img "button" at bounding box center [291, 454] width 58 height 71
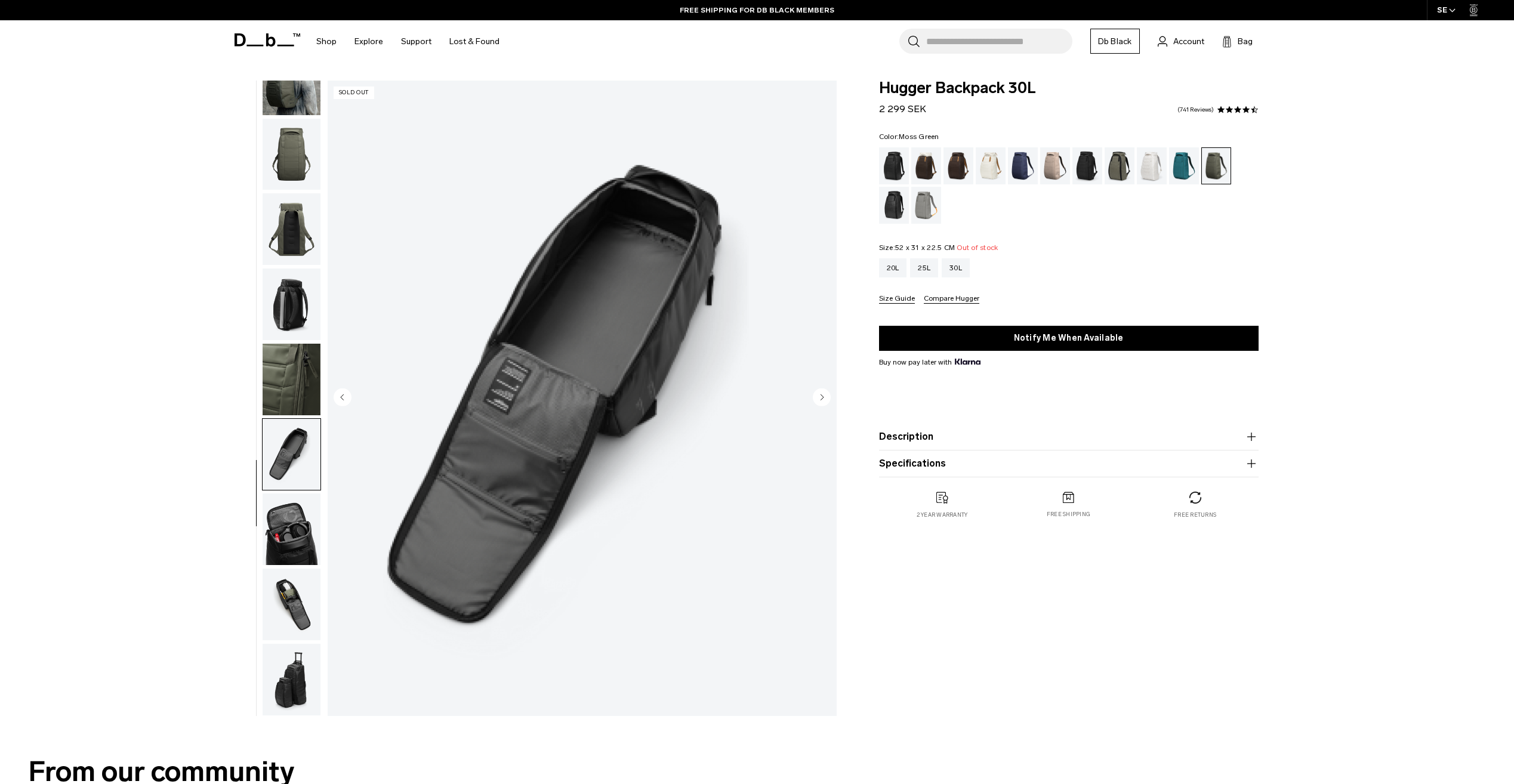
click at [277, 535] on img "button" at bounding box center [291, 529] width 58 height 71
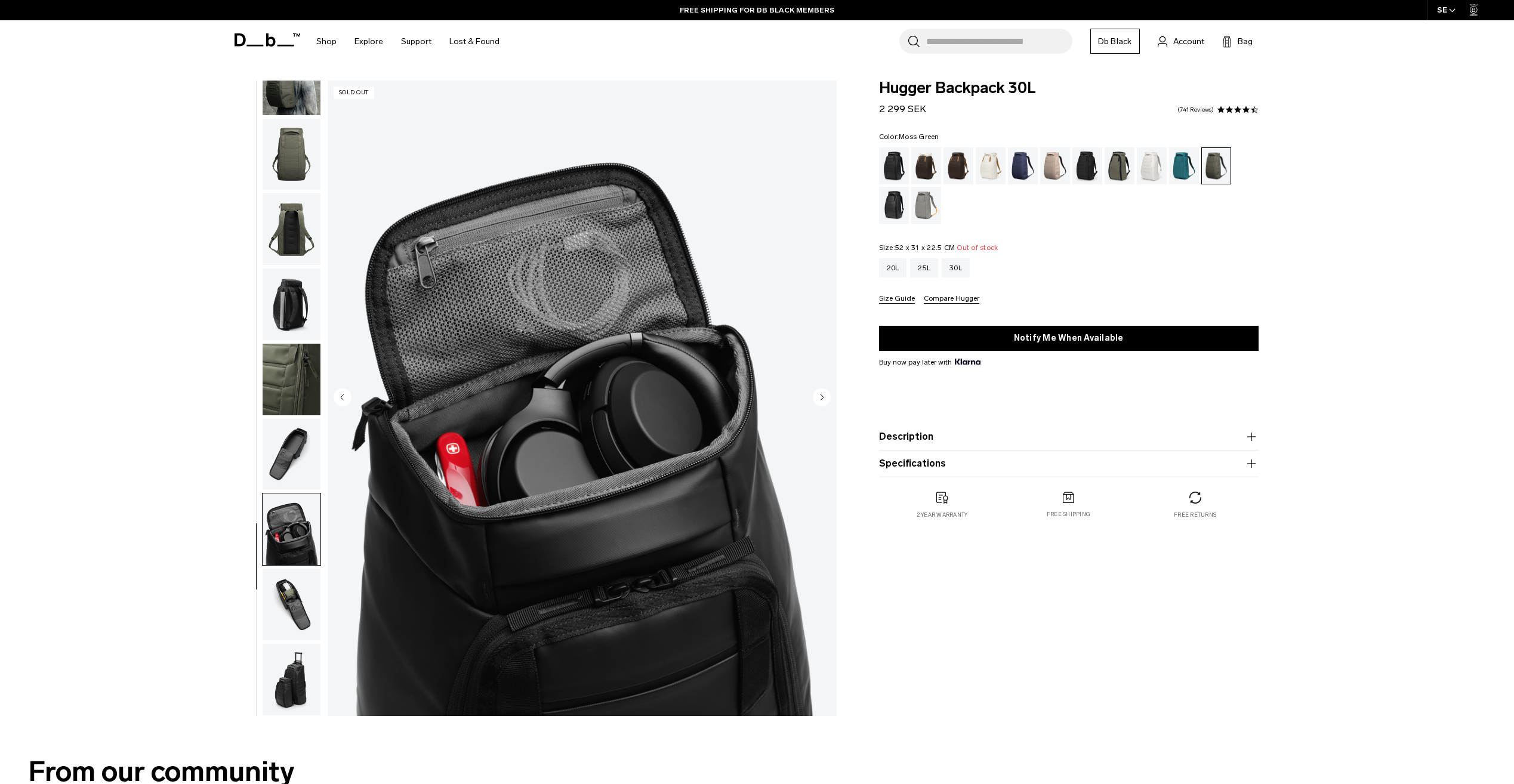
click at [290, 363] on img "button" at bounding box center [291, 379] width 58 height 71
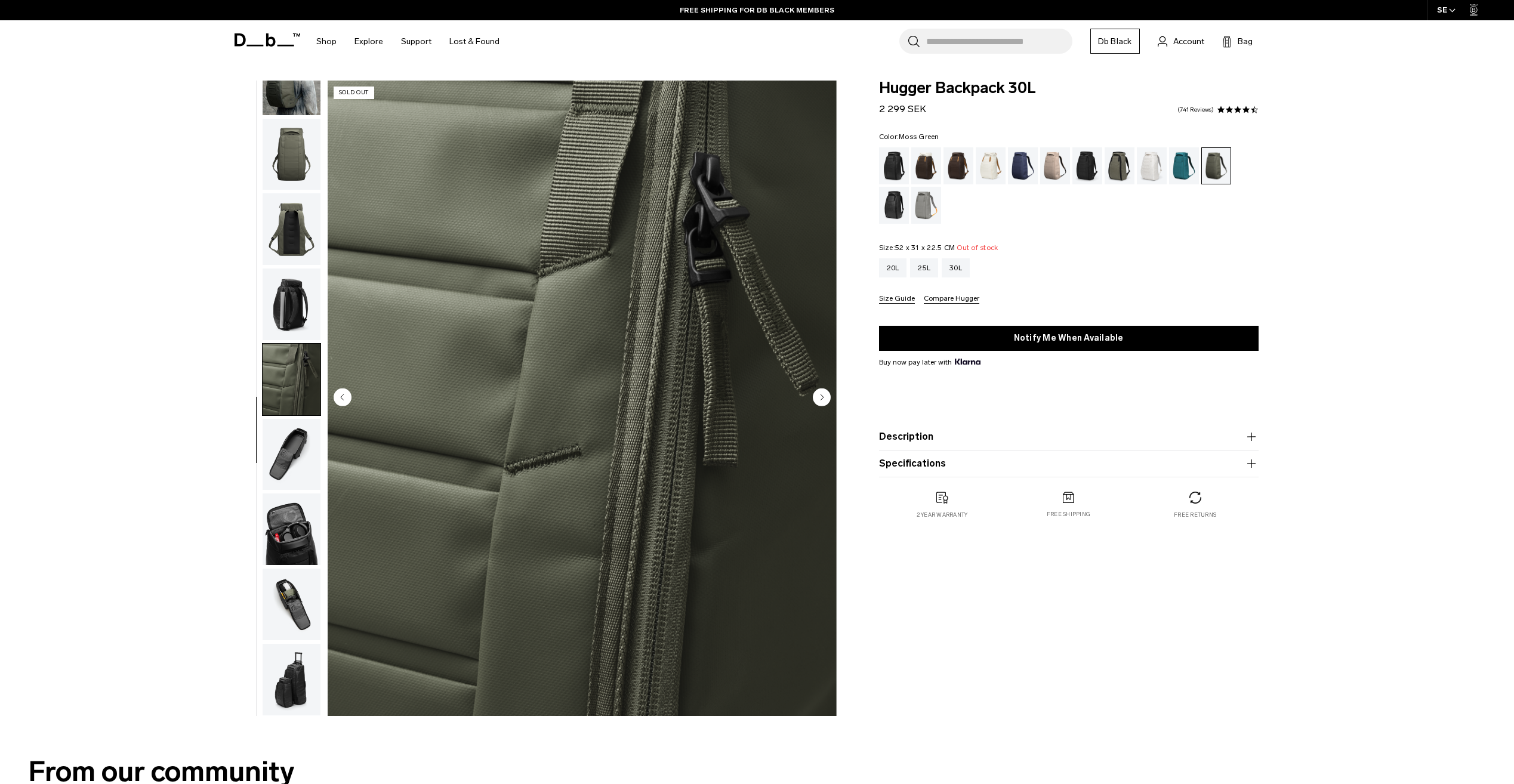
click at [295, 240] on img "button" at bounding box center [291, 229] width 58 height 71
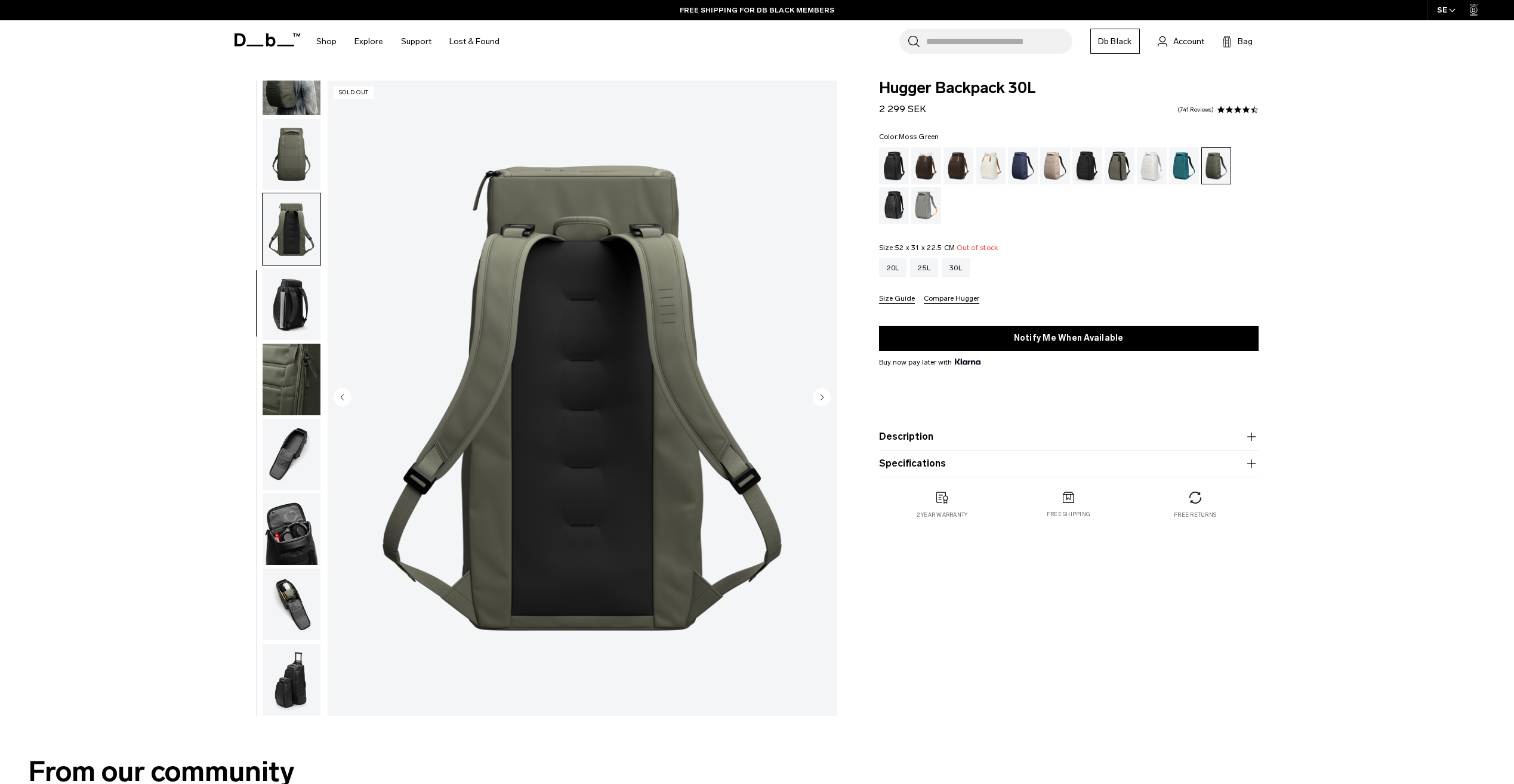
click at [292, 286] on img "button" at bounding box center [291, 304] width 58 height 71
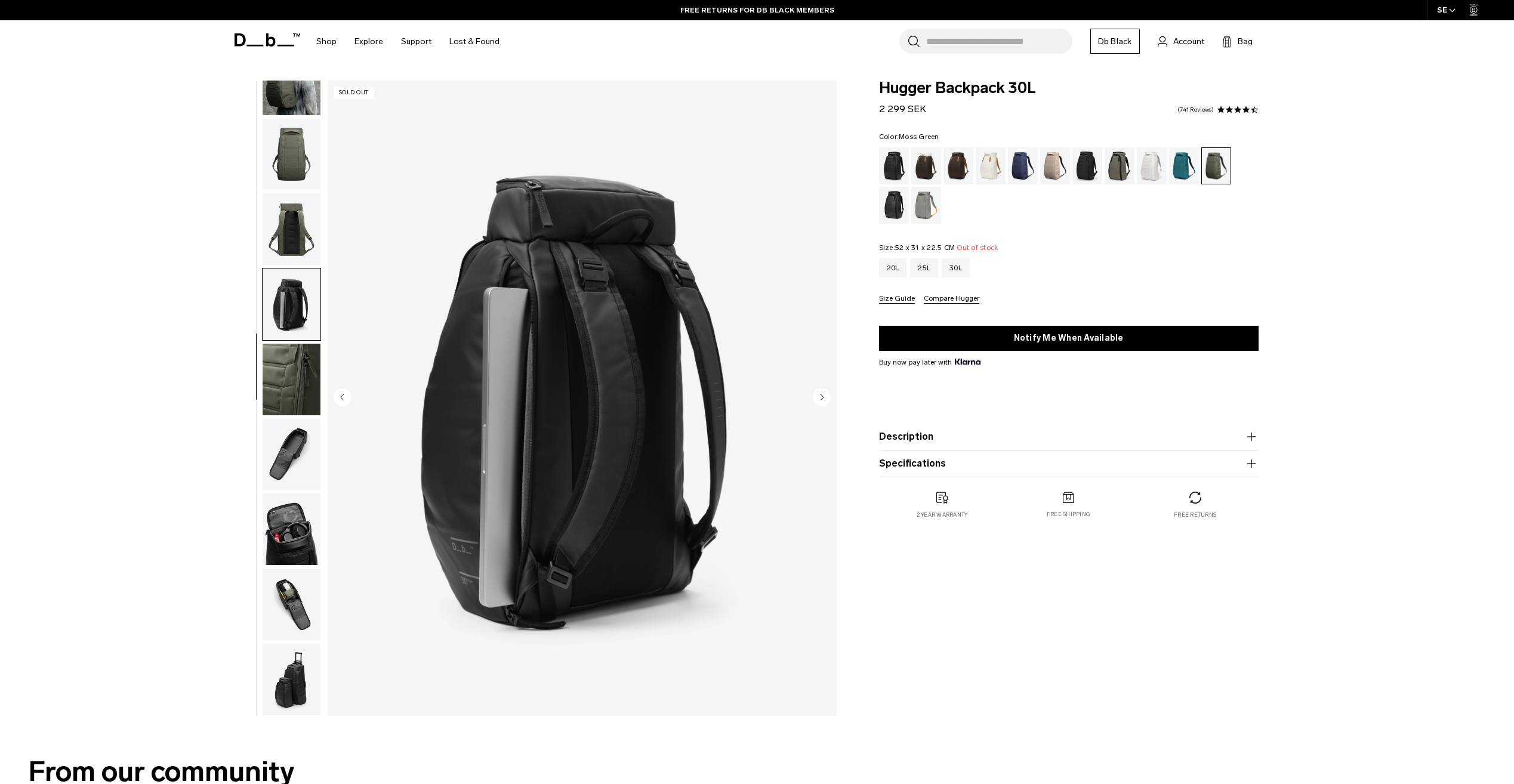
click at [307, 154] on img "button" at bounding box center [291, 154] width 58 height 71
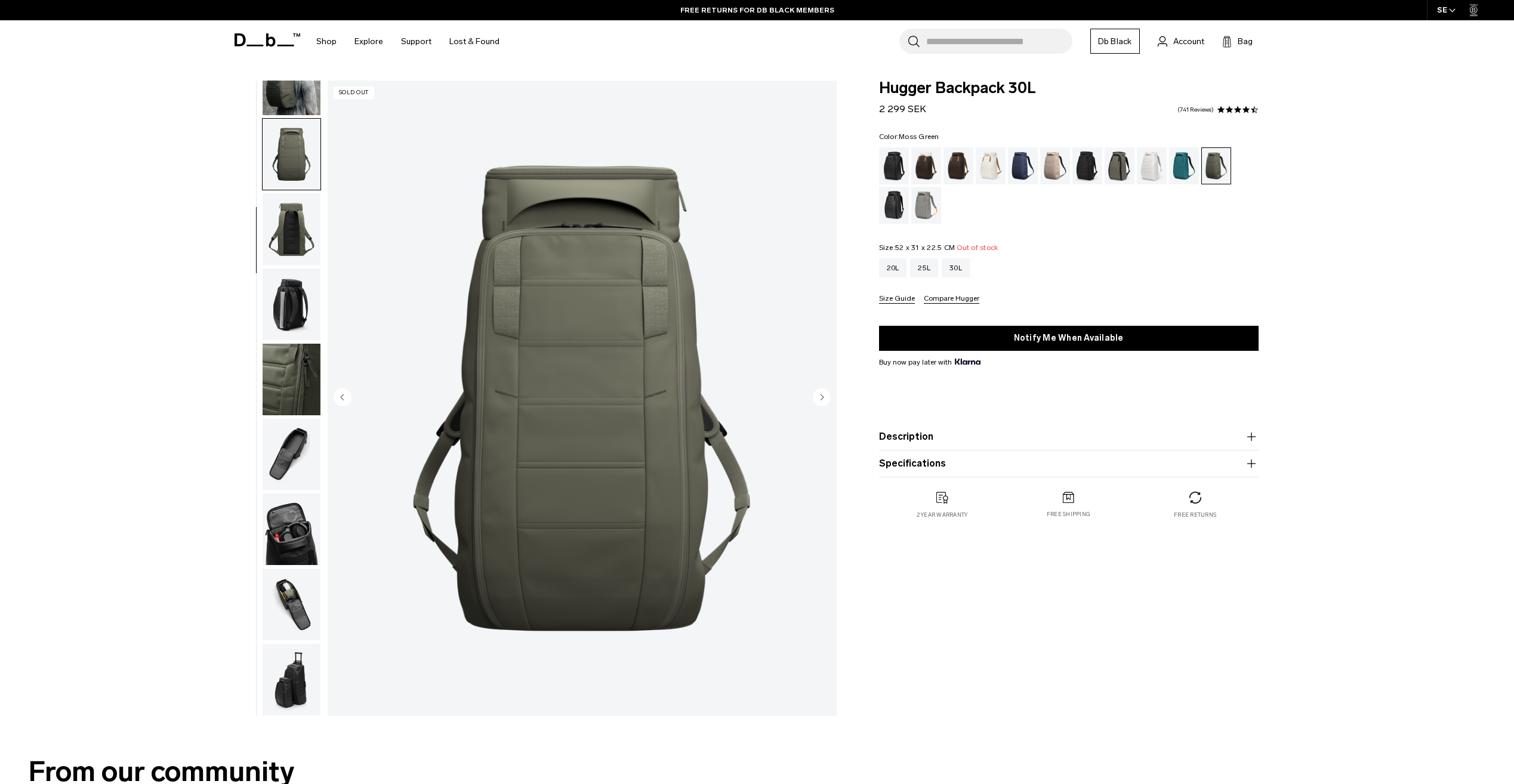
click at [293, 233] on img "button" at bounding box center [291, 229] width 58 height 71
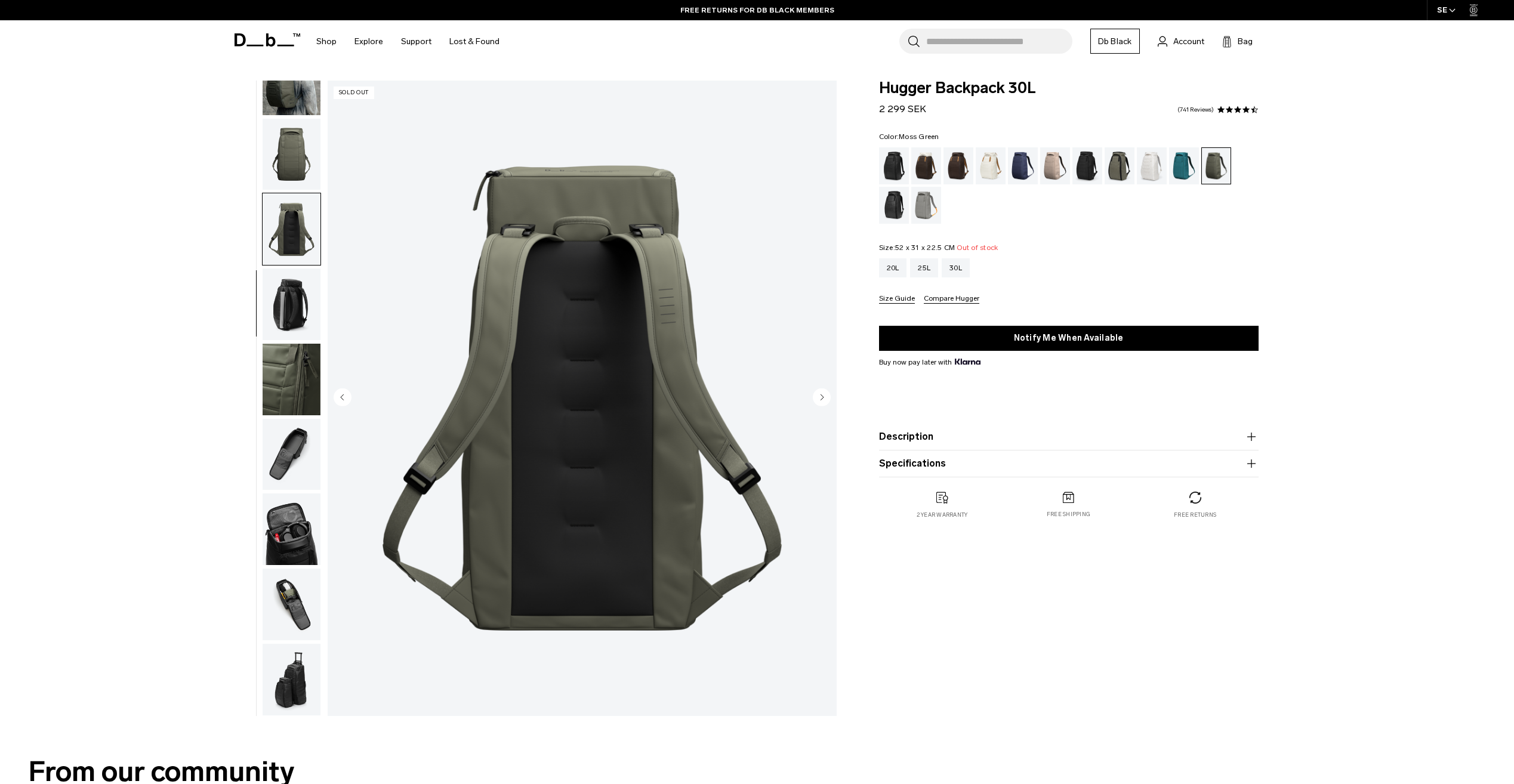
click at [297, 530] on img "button" at bounding box center [291, 529] width 58 height 71
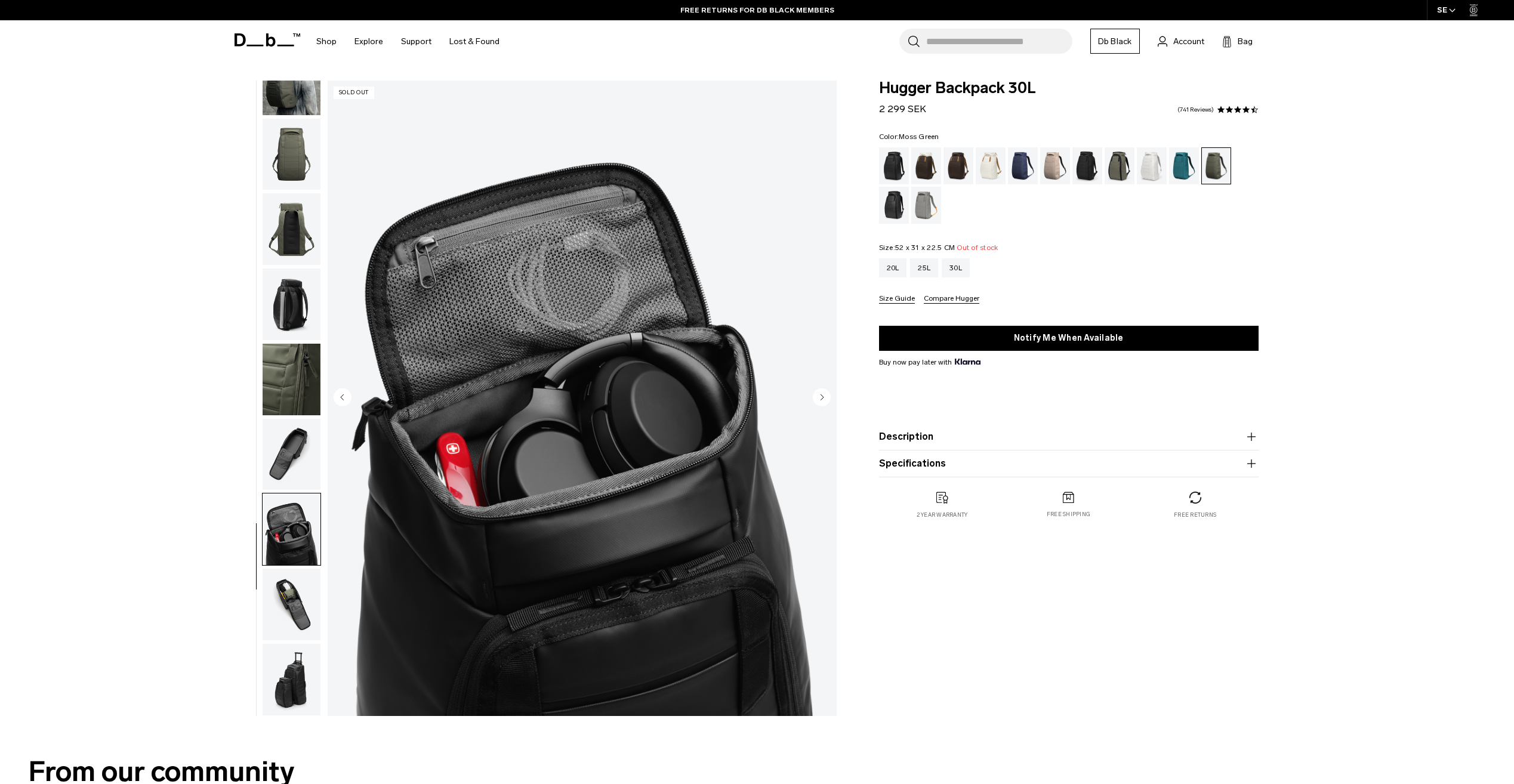
click at [293, 581] on img "button" at bounding box center [291, 604] width 58 height 71
